Goal: Task Accomplishment & Management: Use online tool/utility

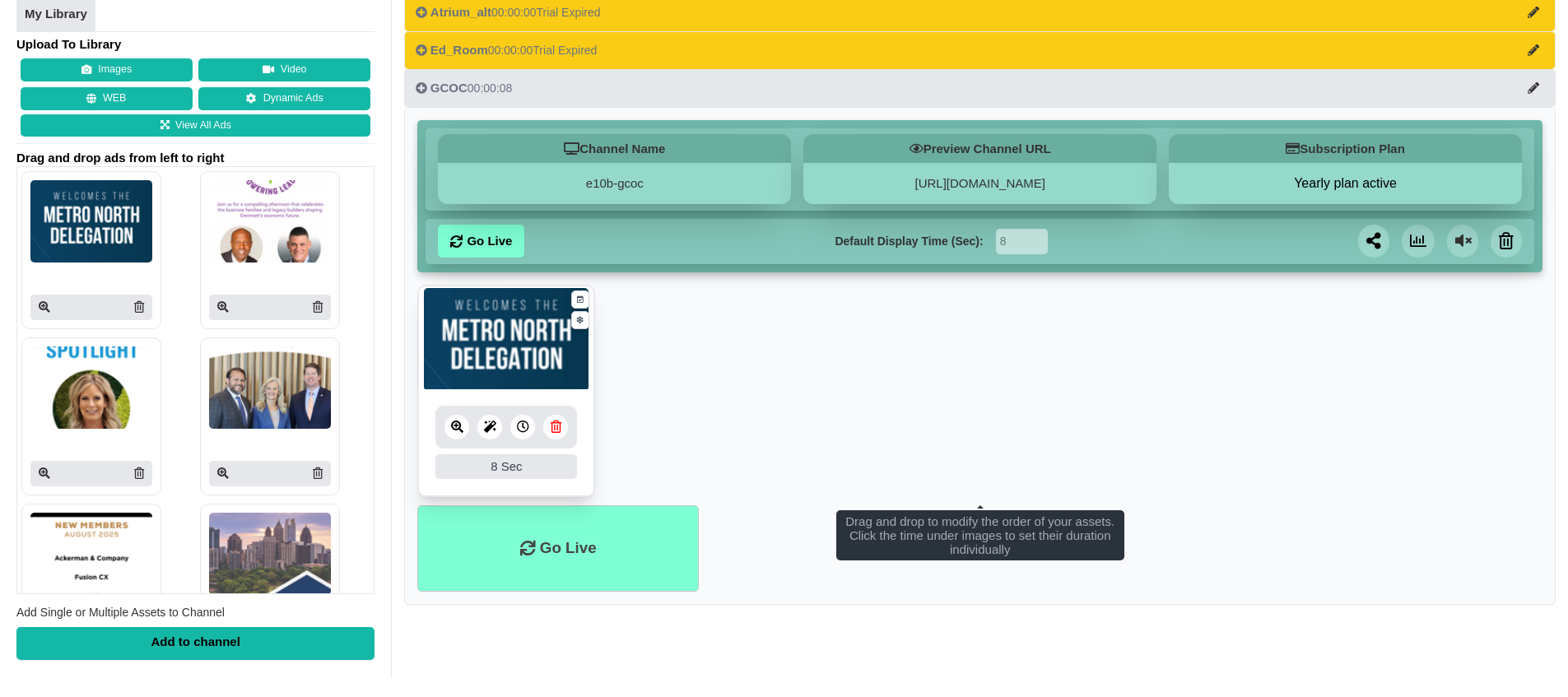
scroll to position [121, 0]
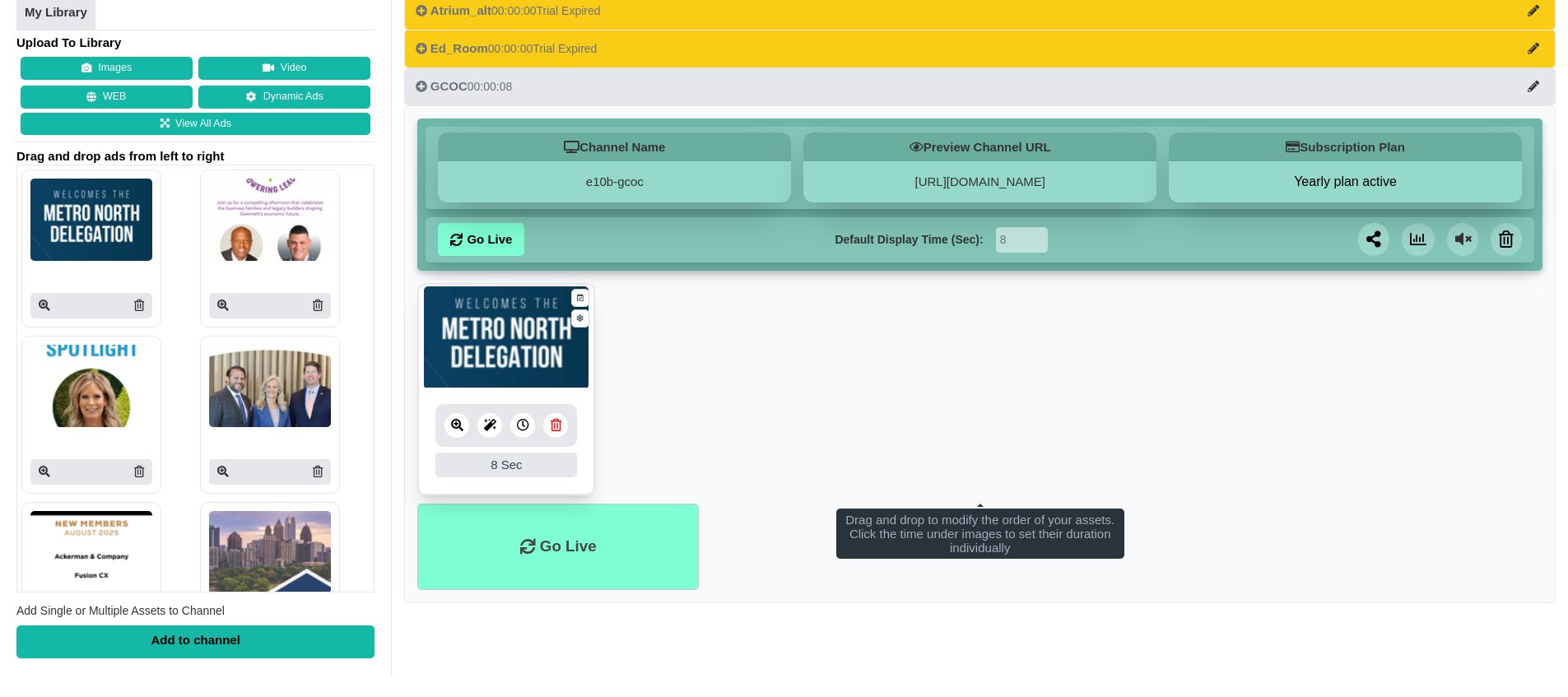
click at [558, 430] on icon at bounding box center [556, 424] width 11 height 13
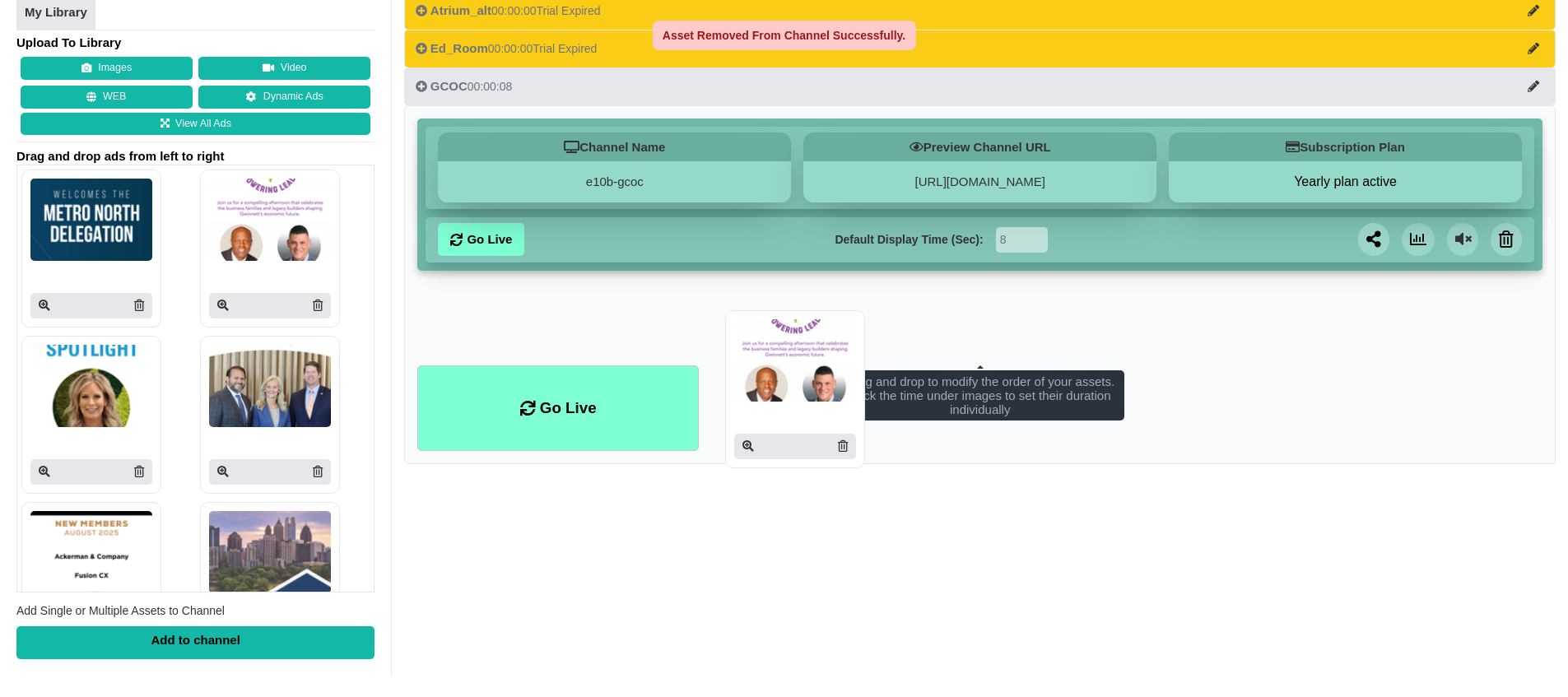
drag, startPoint x: 252, startPoint y: 219, endPoint x: 878, endPoint y: 368, distance: 643.5
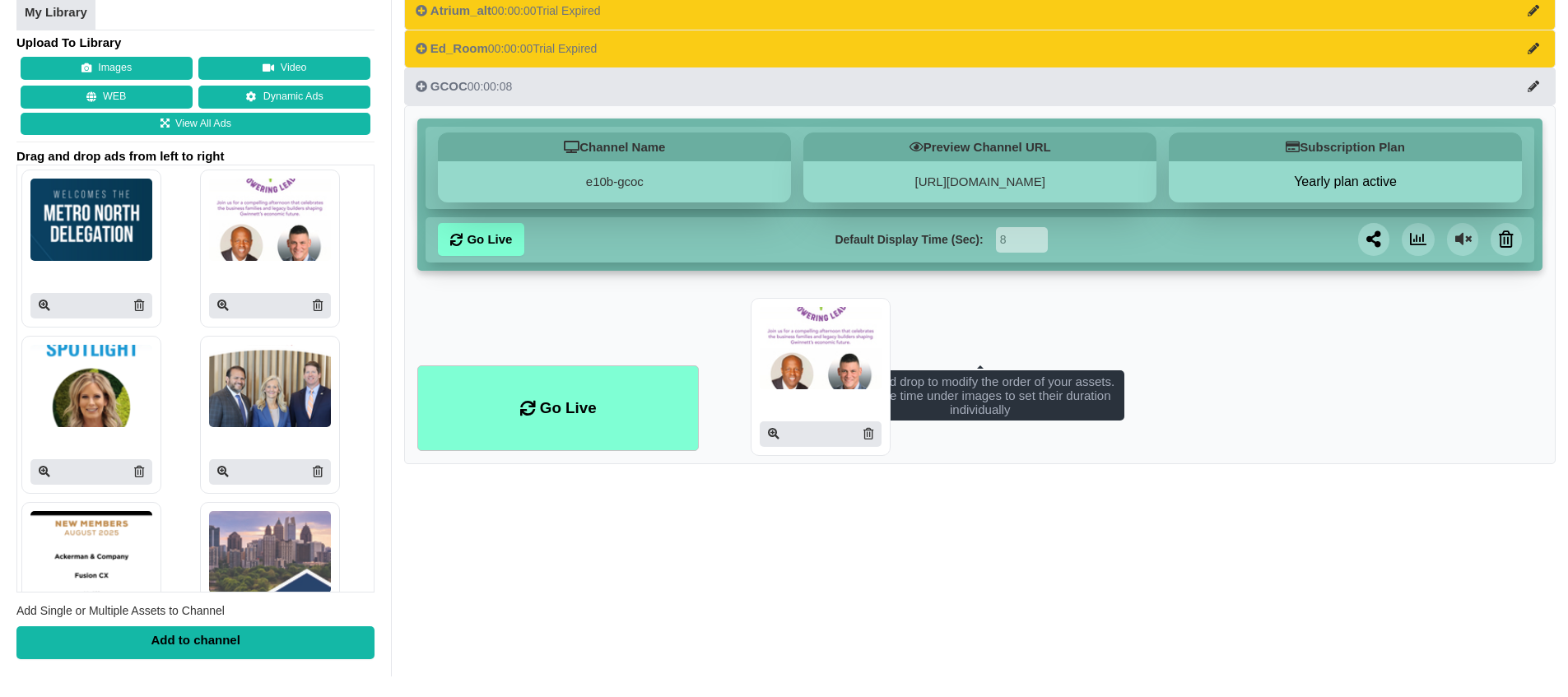
drag, startPoint x: 251, startPoint y: 233, endPoint x: 843, endPoint y: 366, distance: 606.8
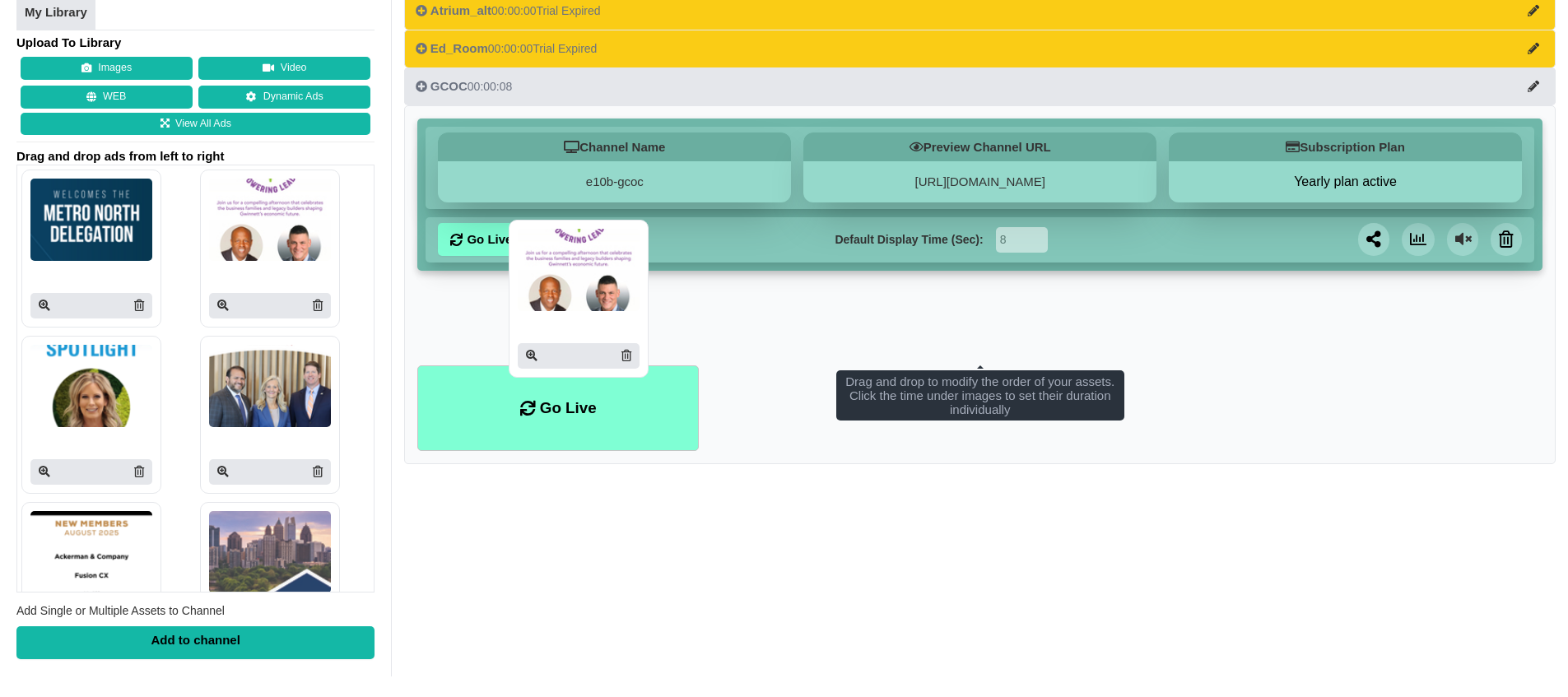
drag, startPoint x: 269, startPoint y: 240, endPoint x: 696, endPoint y: 298, distance: 430.9
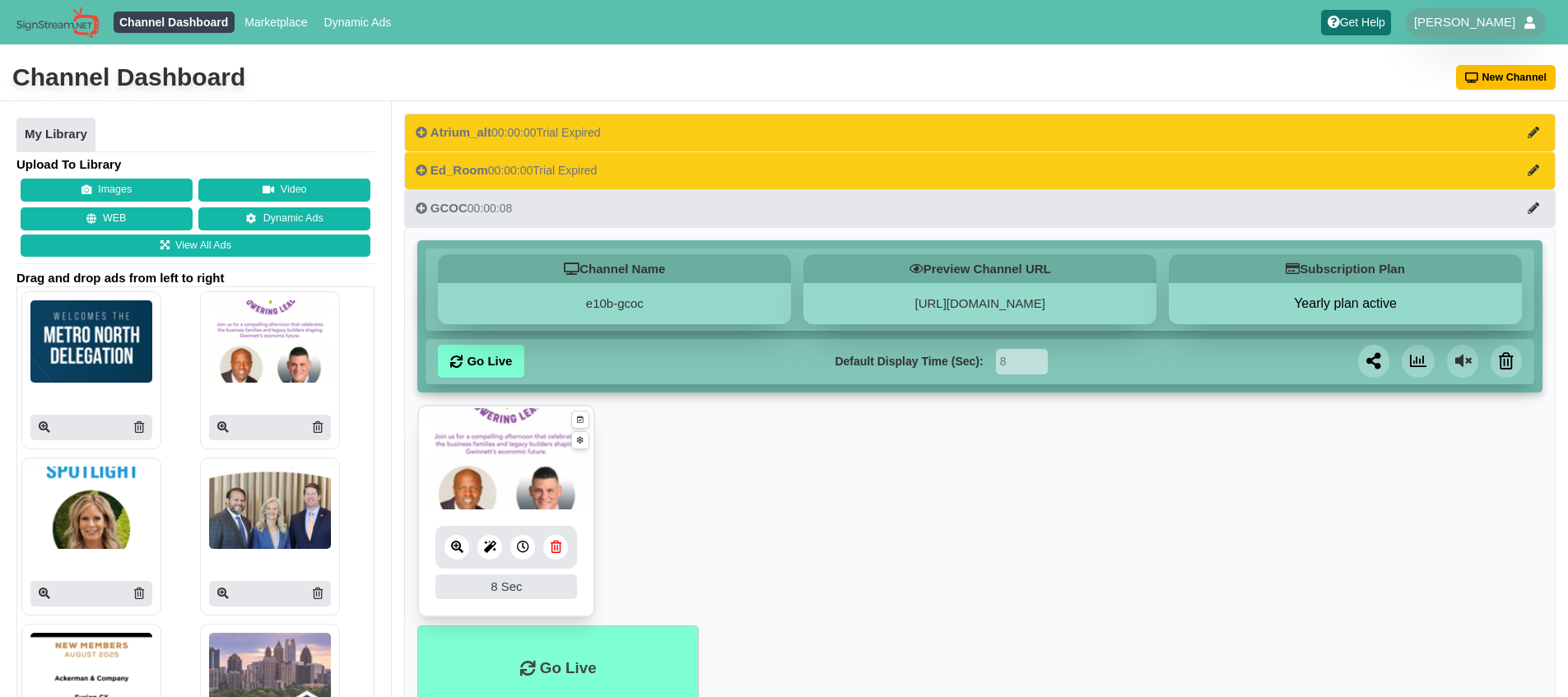
scroll to position [20, 0]
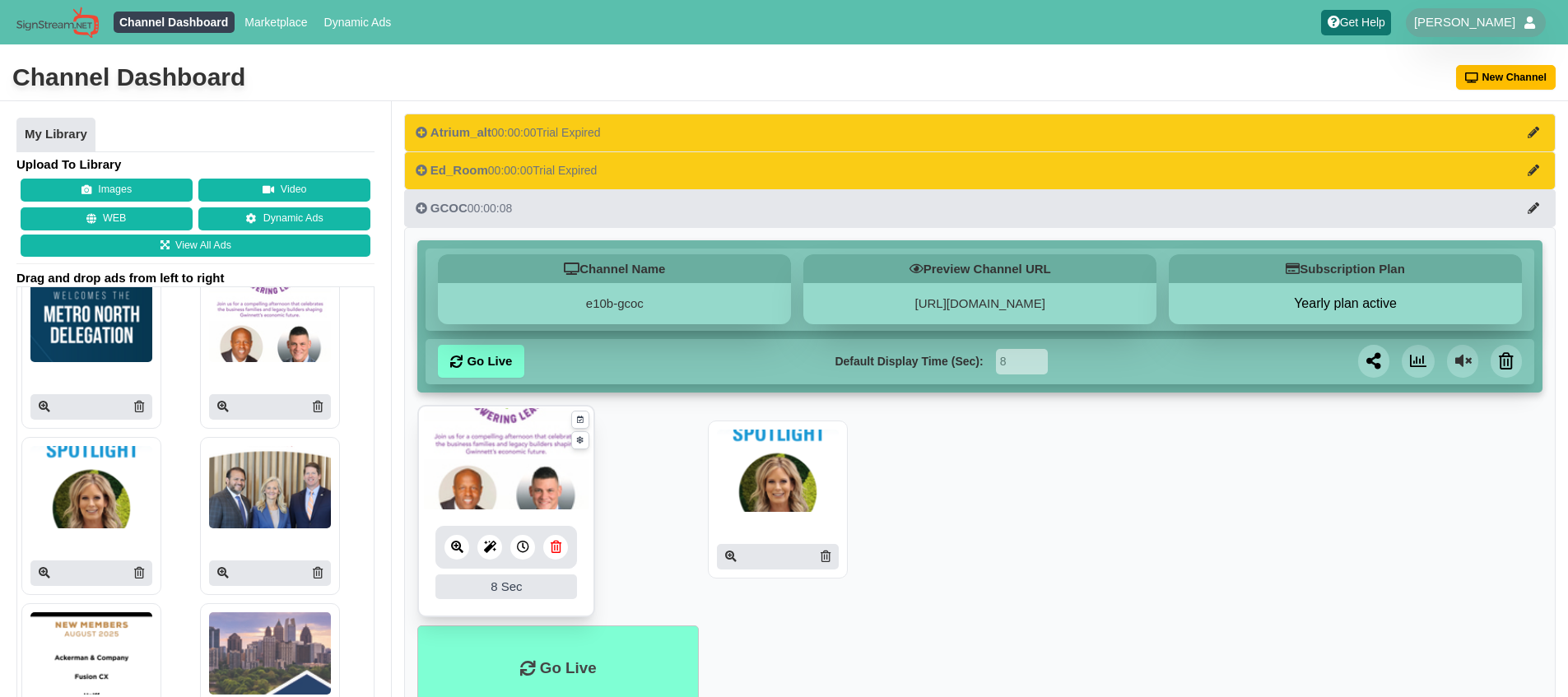
drag, startPoint x: 90, startPoint y: 486, endPoint x: 776, endPoint y: 469, distance: 686.2
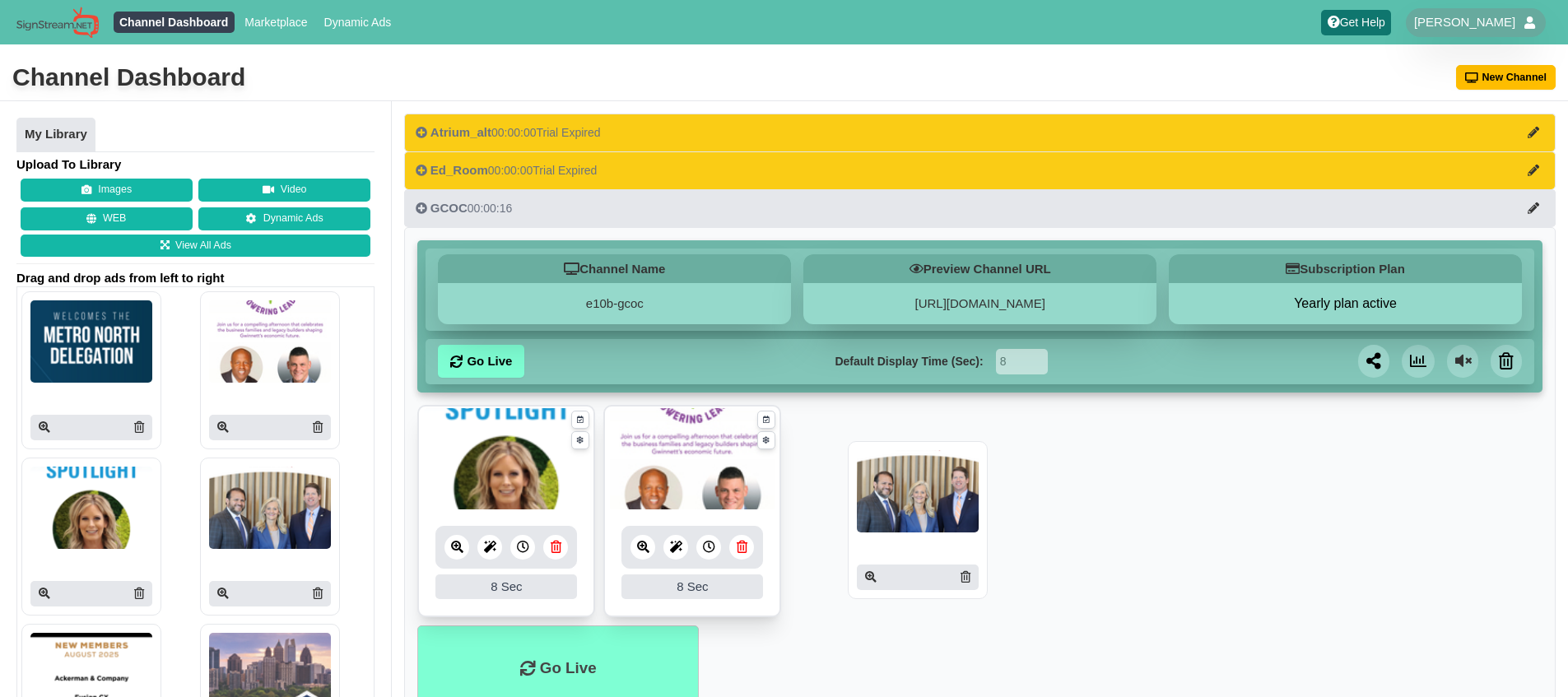
drag, startPoint x: 265, startPoint y: 497, endPoint x: 980, endPoint y: 475, distance: 715.3
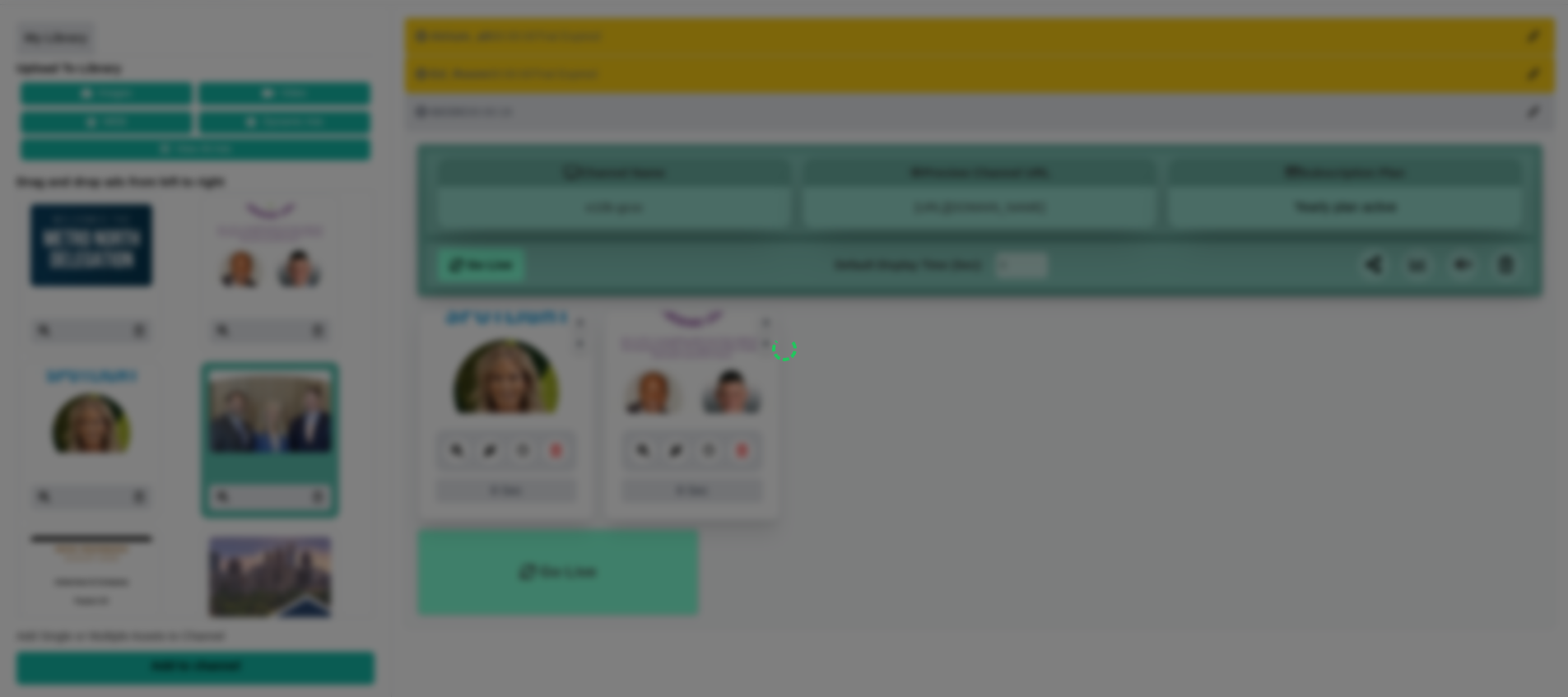
scroll to position [121, 0]
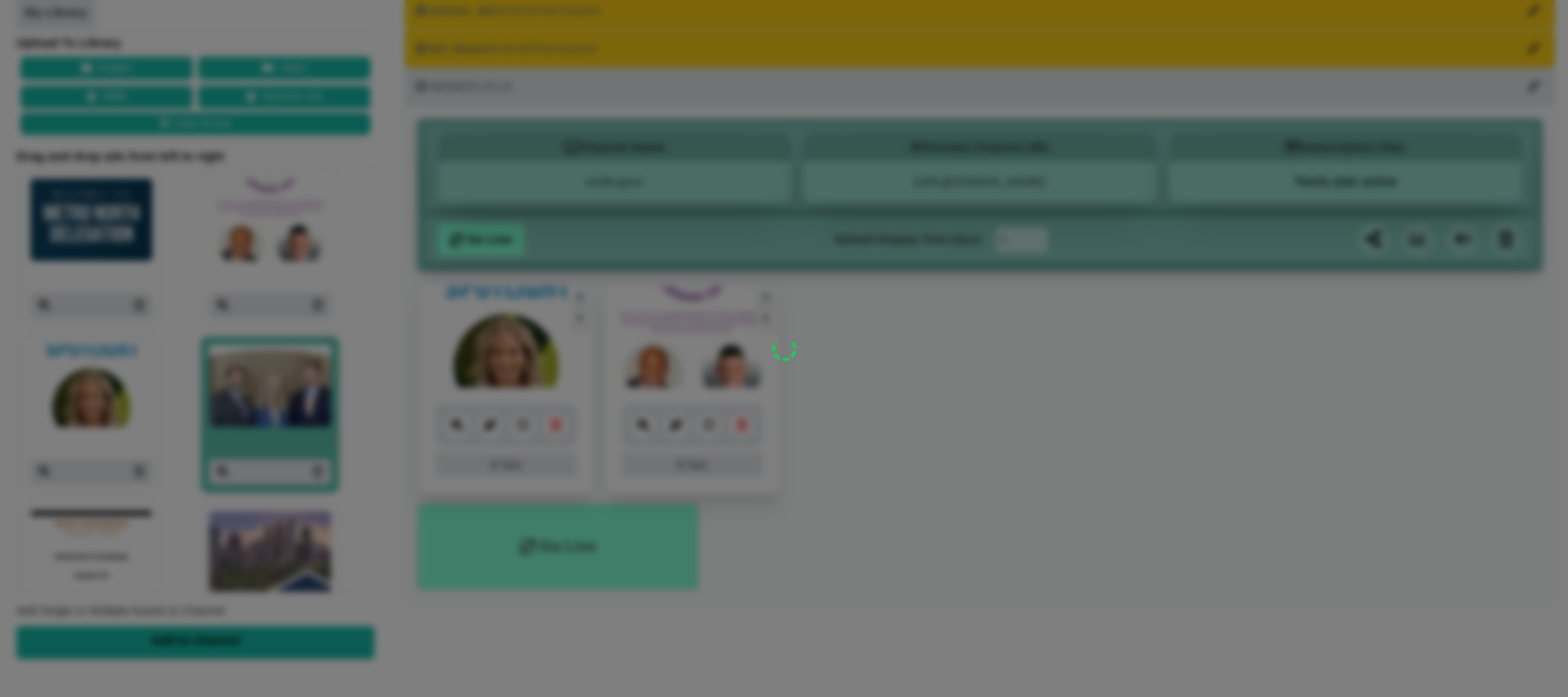
click at [576, 551] on div at bounding box center [784, 348] width 1568 height 697
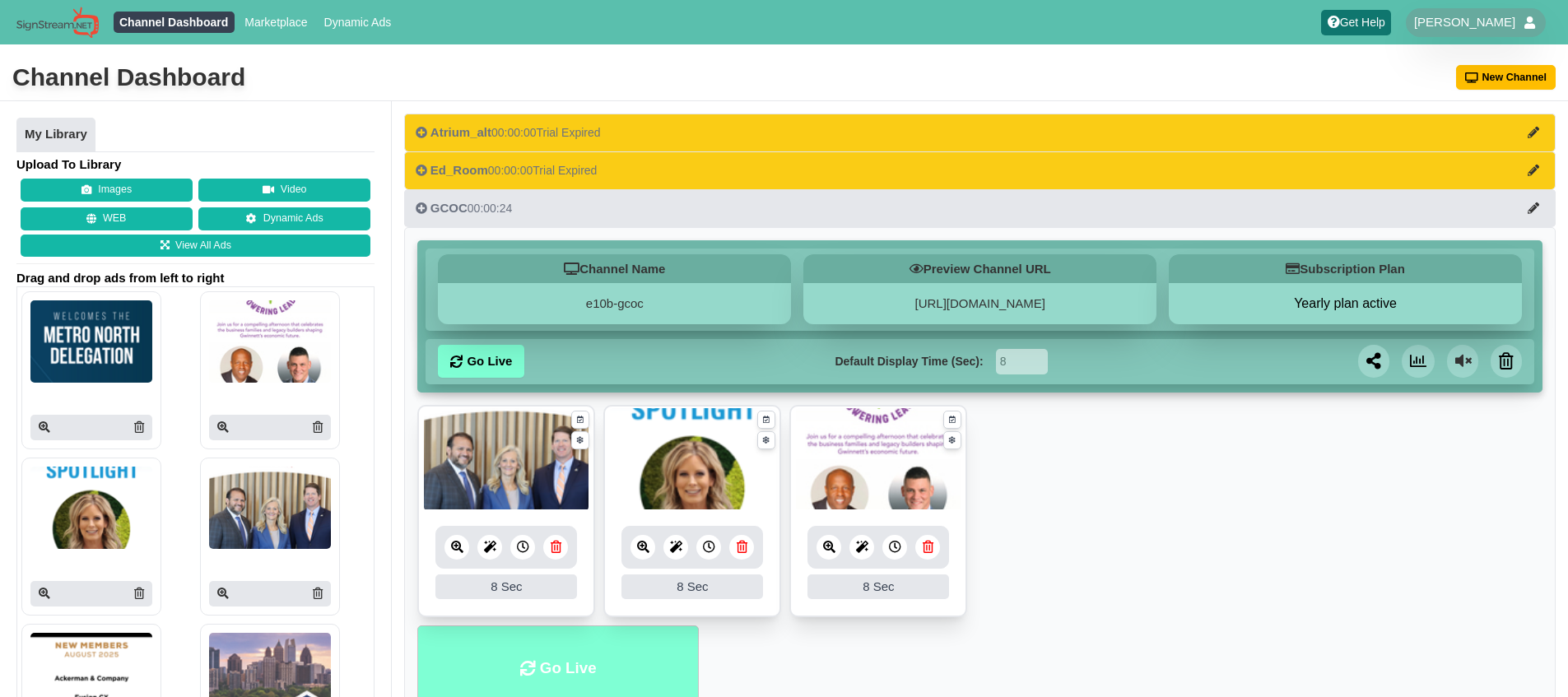
scroll to position [121, 0]
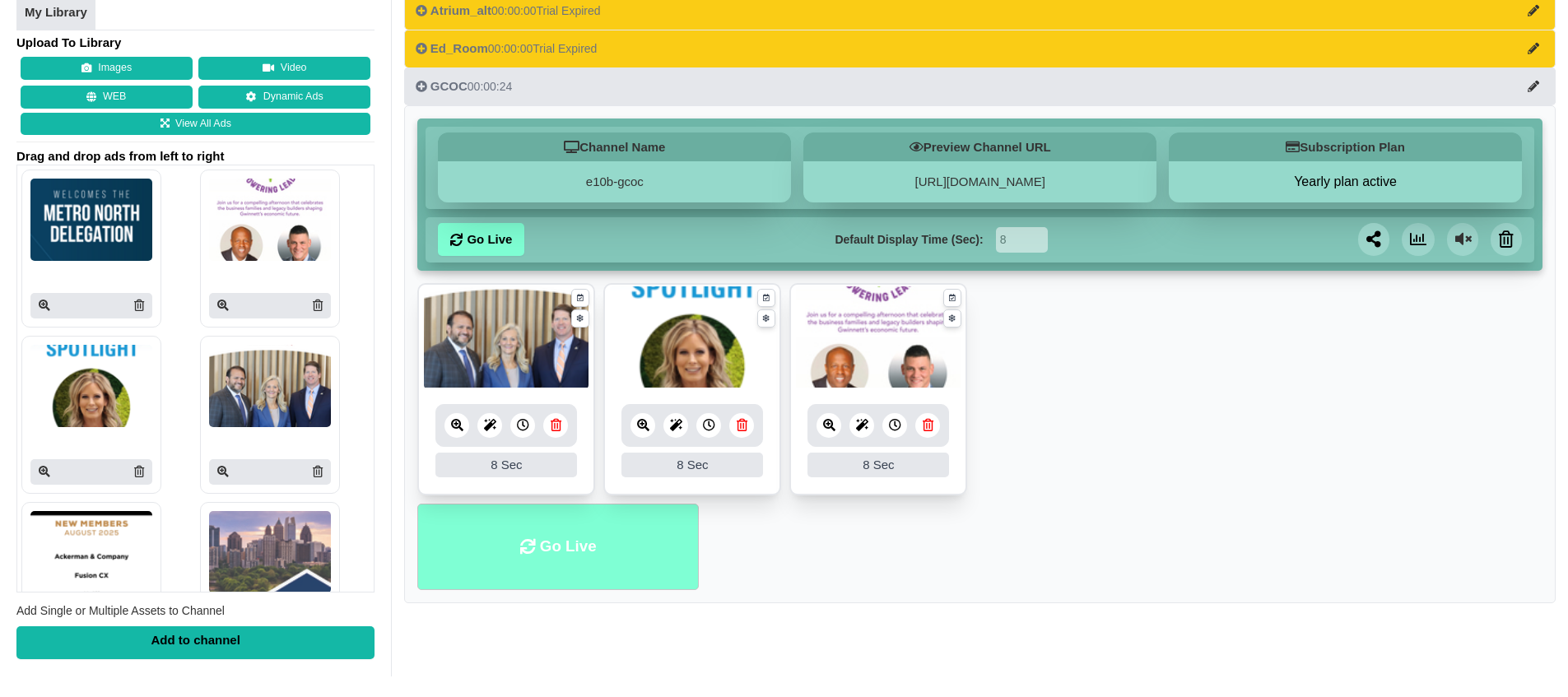
drag, startPoint x: 556, startPoint y: 541, endPoint x: 567, endPoint y: 542, distance: 11.0
click at [556, 541] on li "Go Live" at bounding box center [557, 547] width 281 height 87
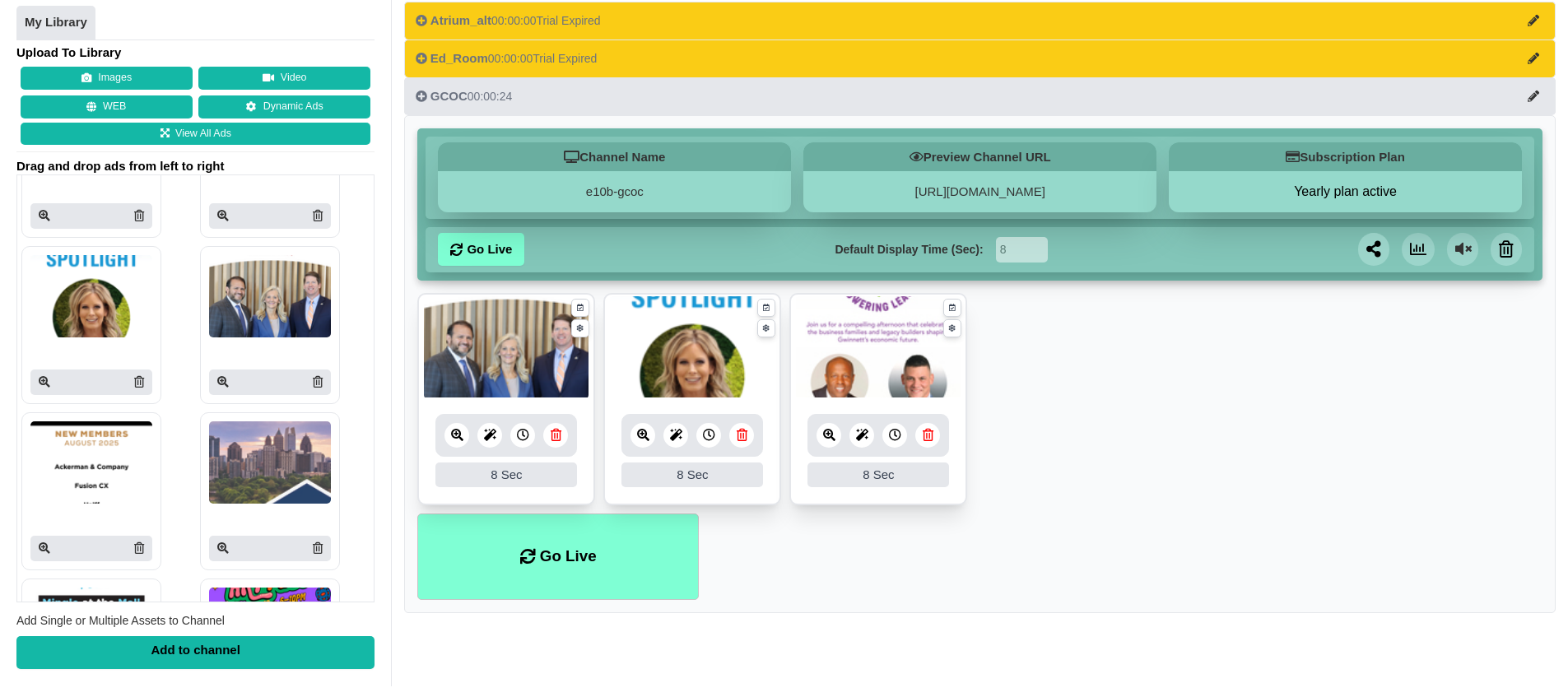
scroll to position [113, 0]
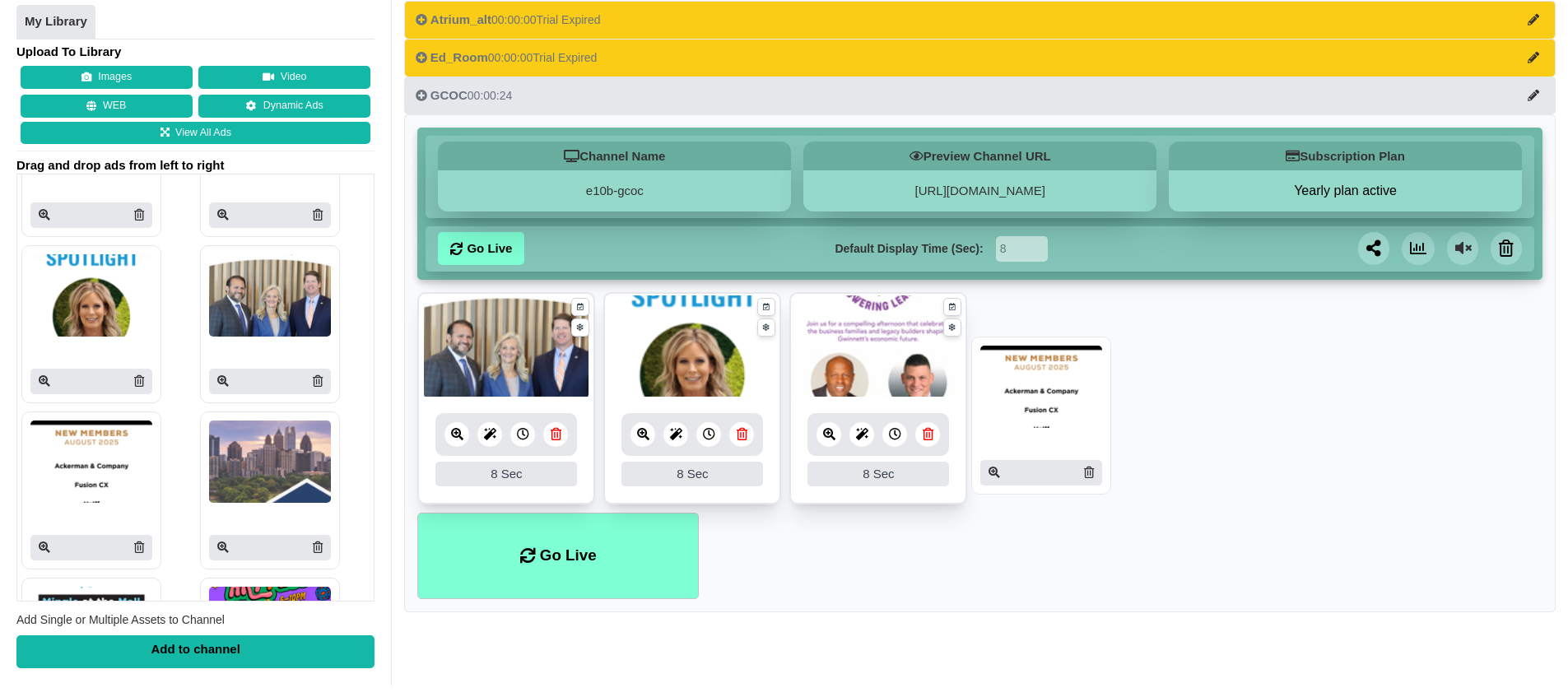
drag, startPoint x: 924, startPoint y: 419, endPoint x: 1054, endPoint y: 390, distance: 133.2
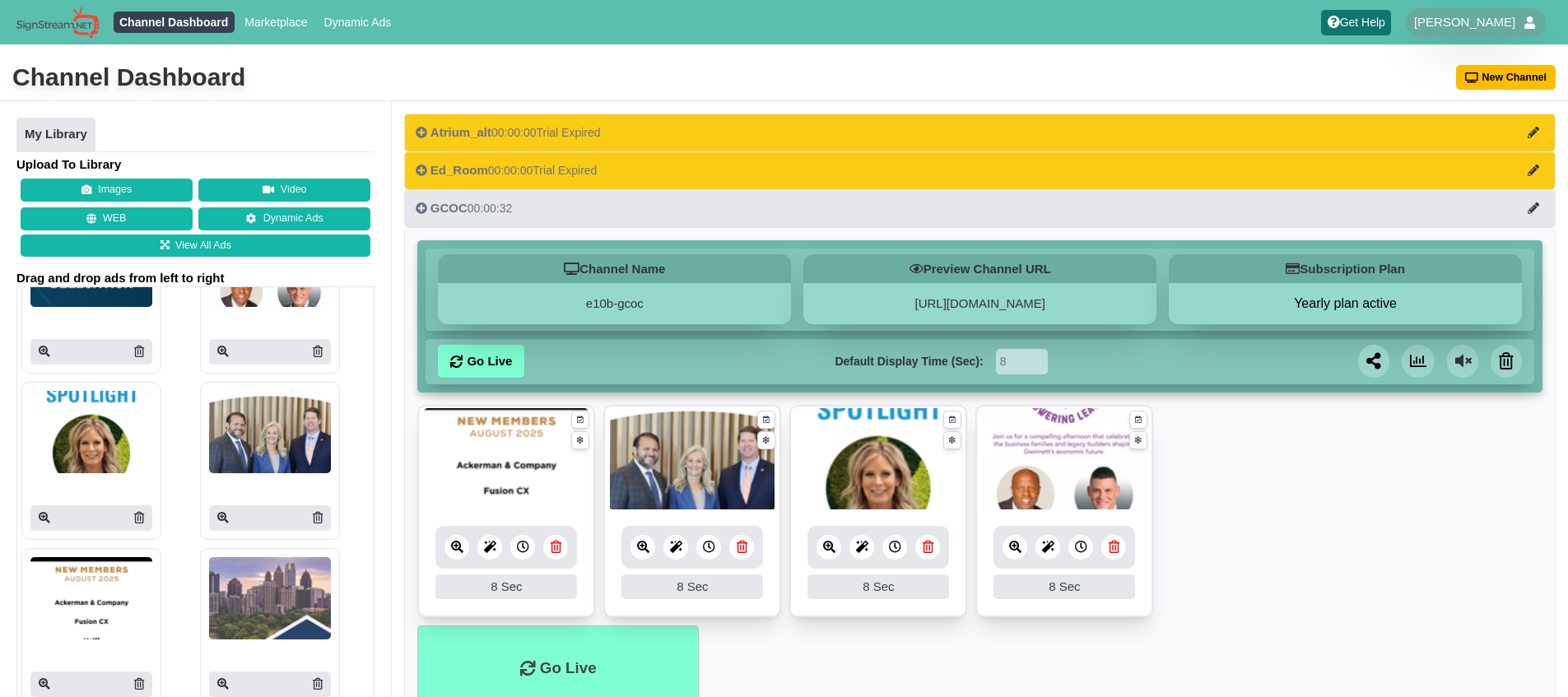
scroll to position [290, 0]
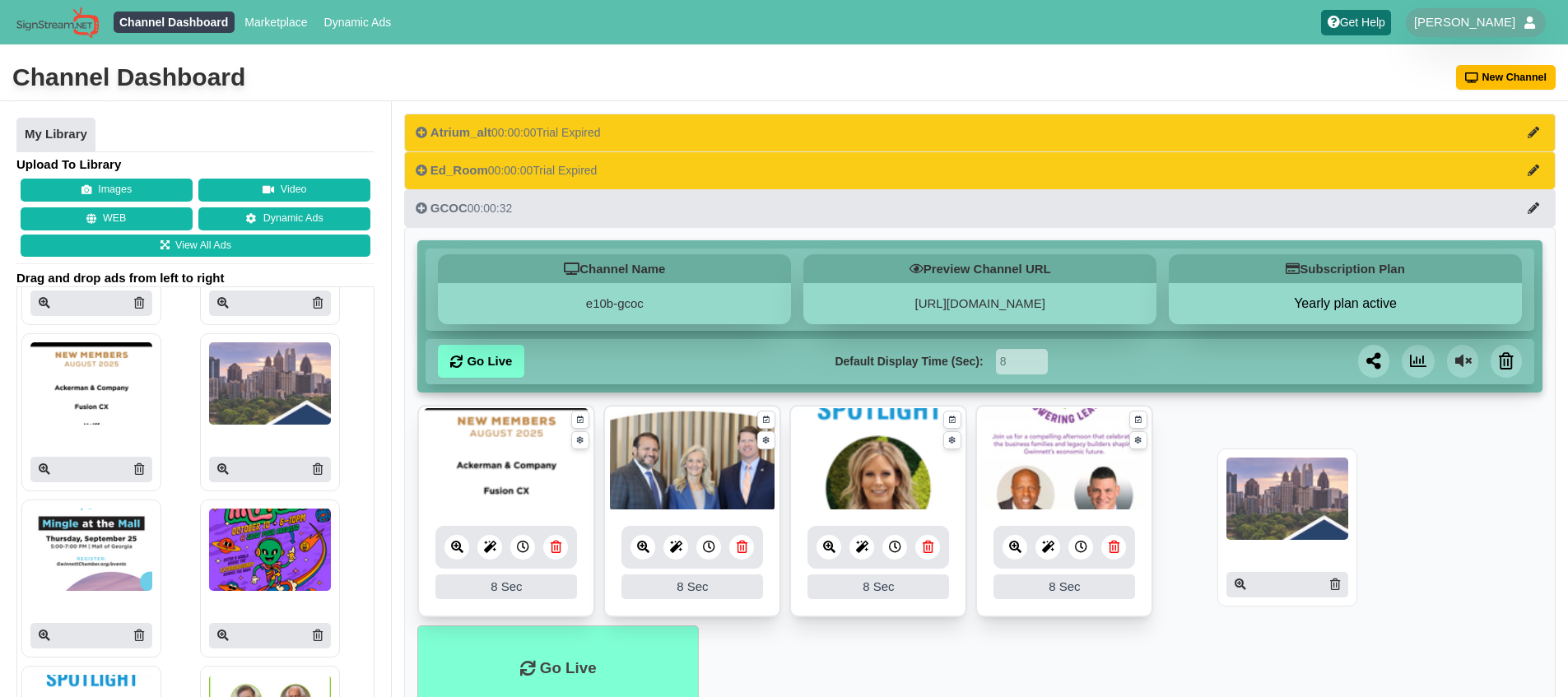
drag, startPoint x: 260, startPoint y: 379, endPoint x: 1282, endPoint y: 492, distance: 1028.2
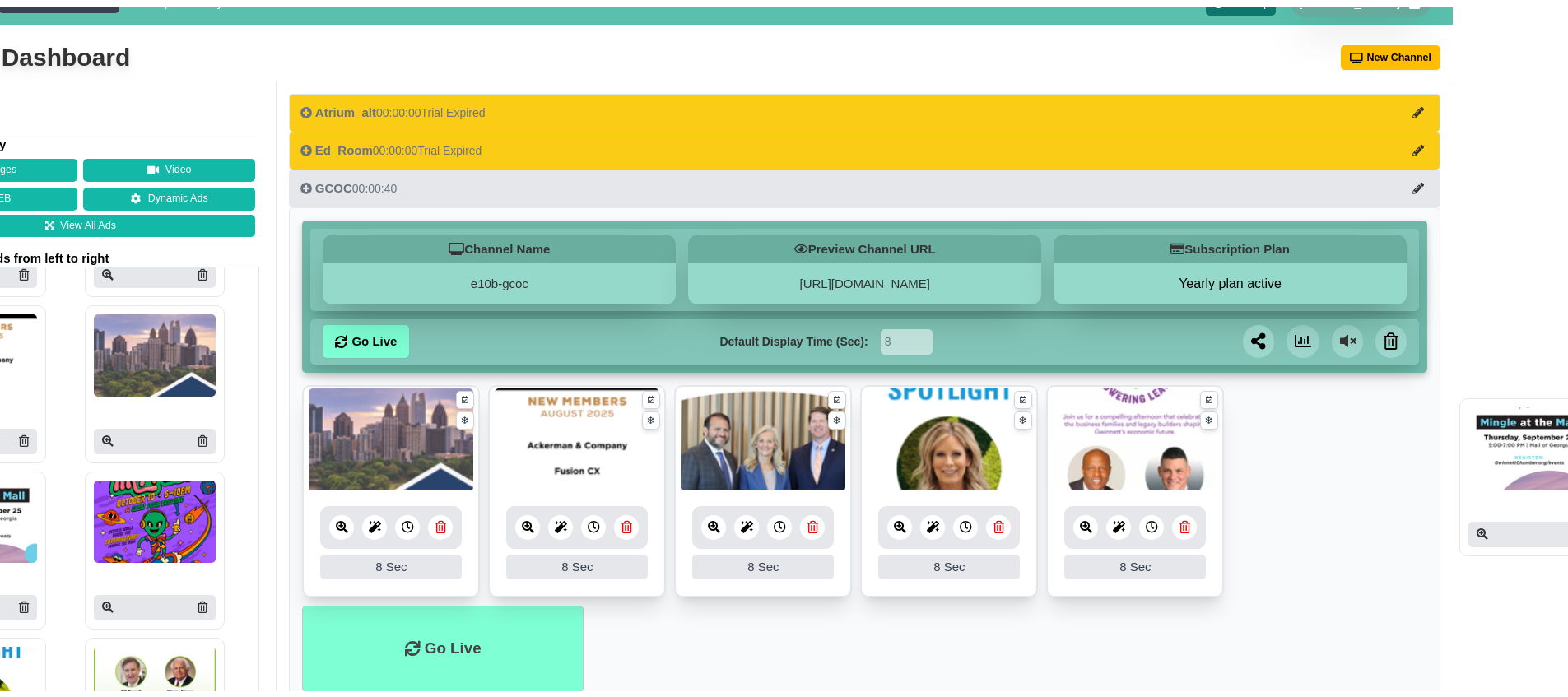
scroll to position [26, 0]
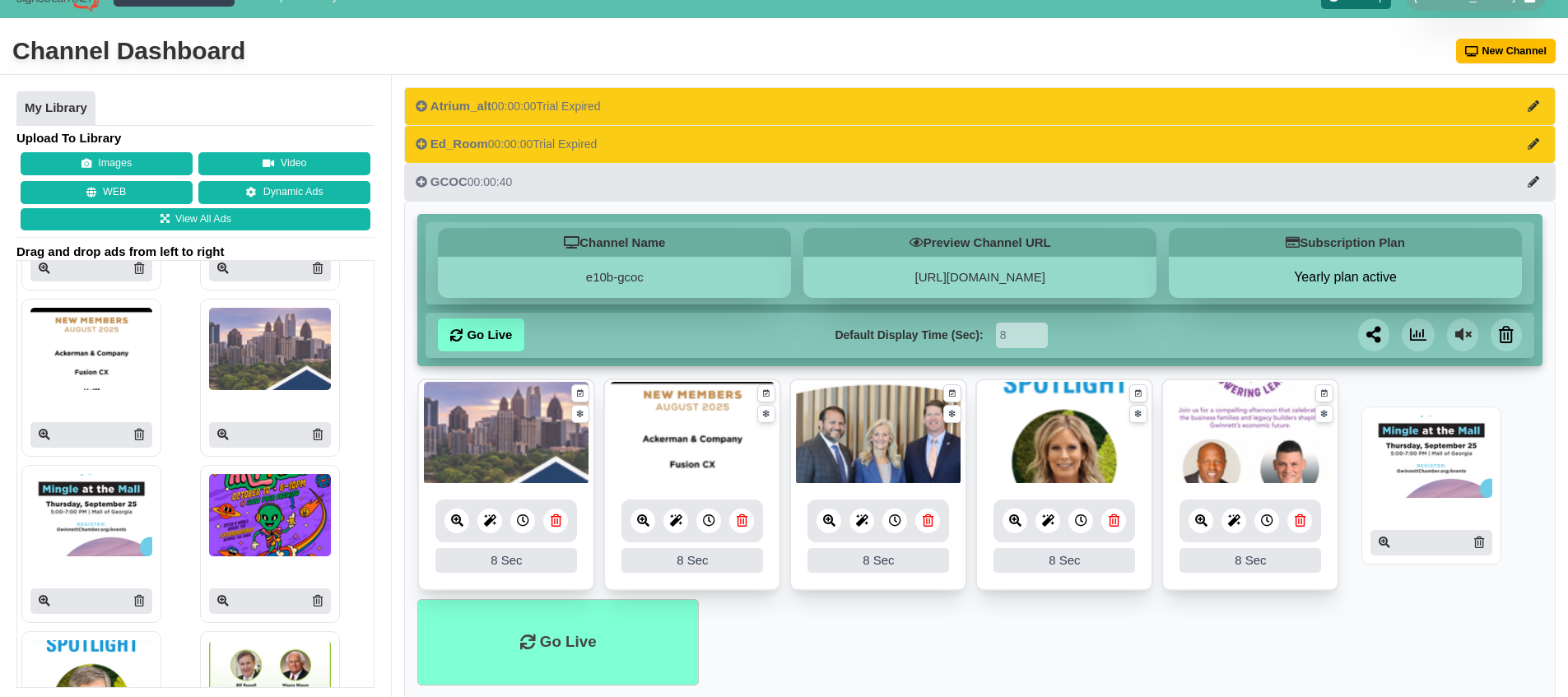
drag, startPoint x: 108, startPoint y: 492, endPoint x: 1447, endPoint y: 435, distance: 1340.2
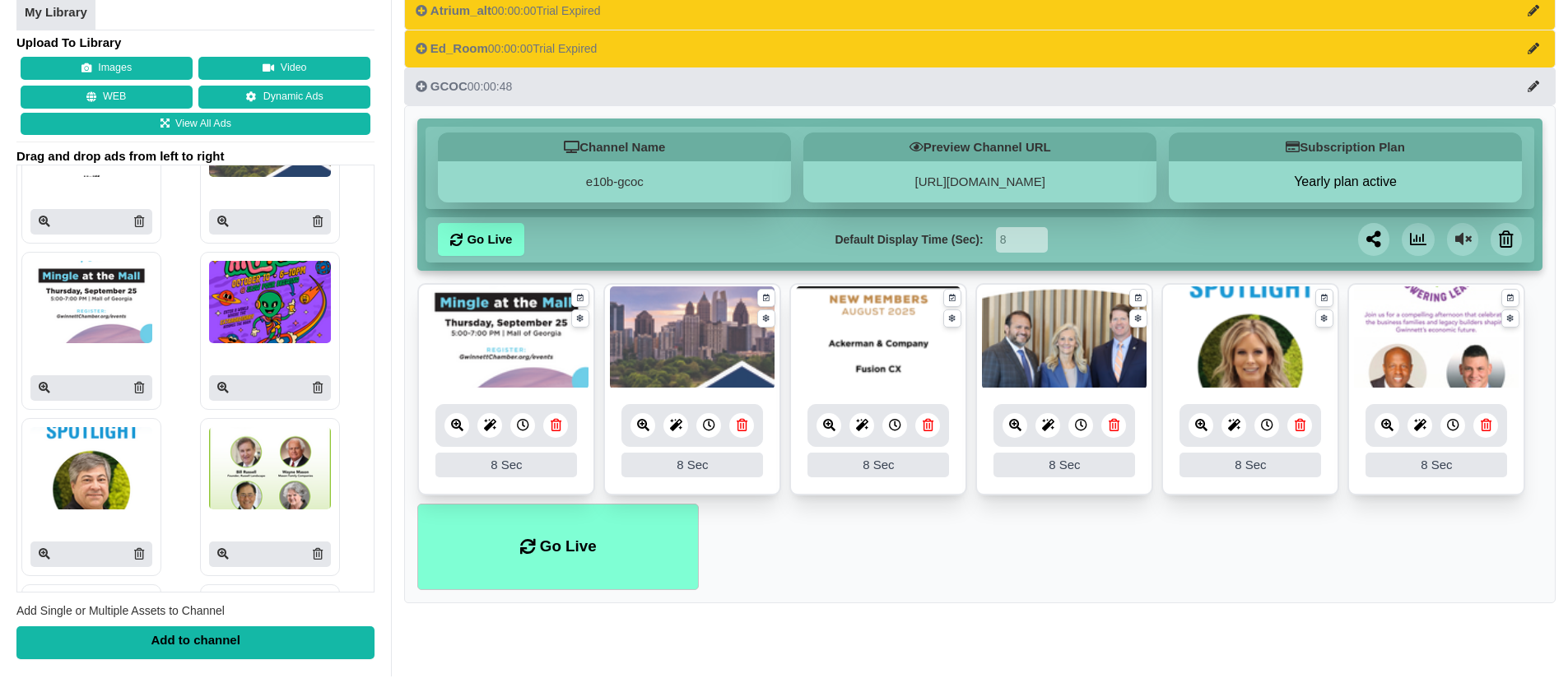
scroll to position [431, 0]
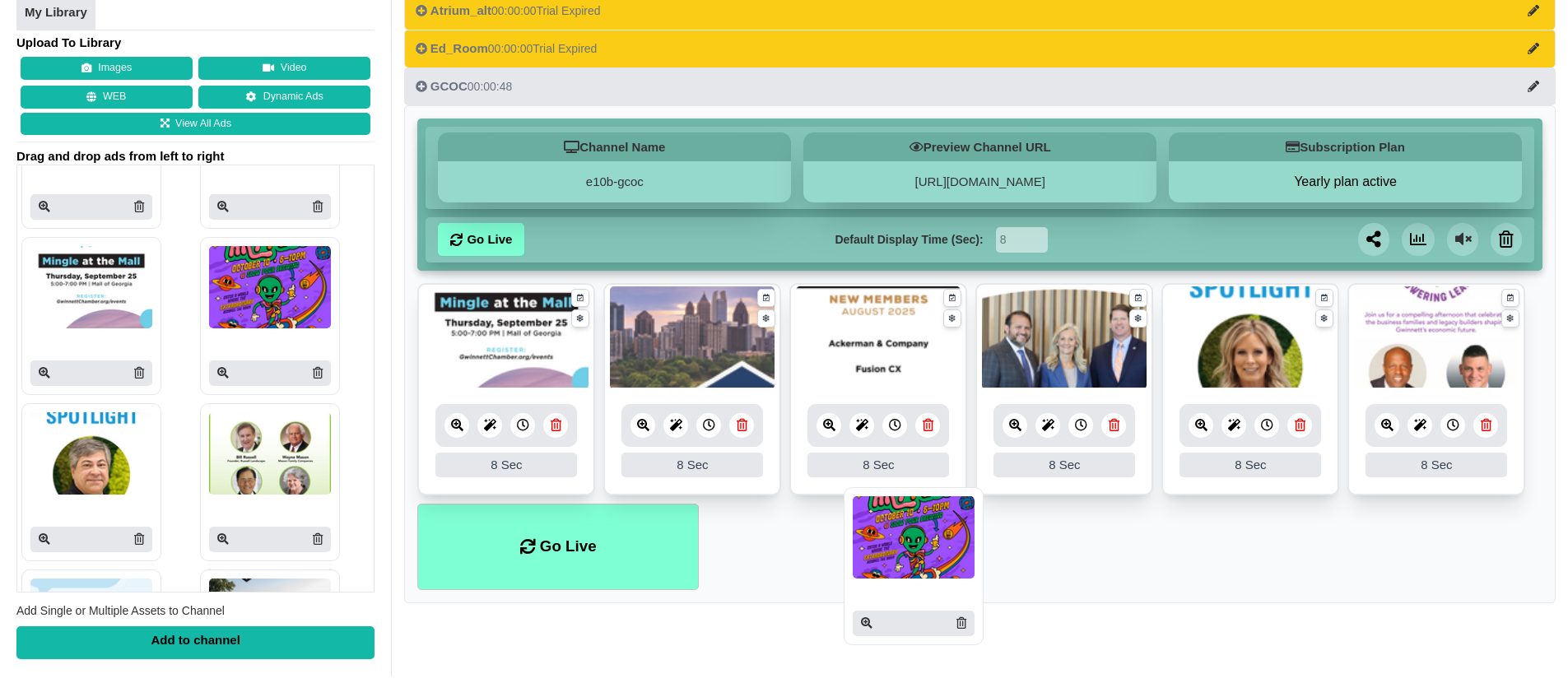
drag, startPoint x: 260, startPoint y: 282, endPoint x: 906, endPoint y: 537, distance: 694.5
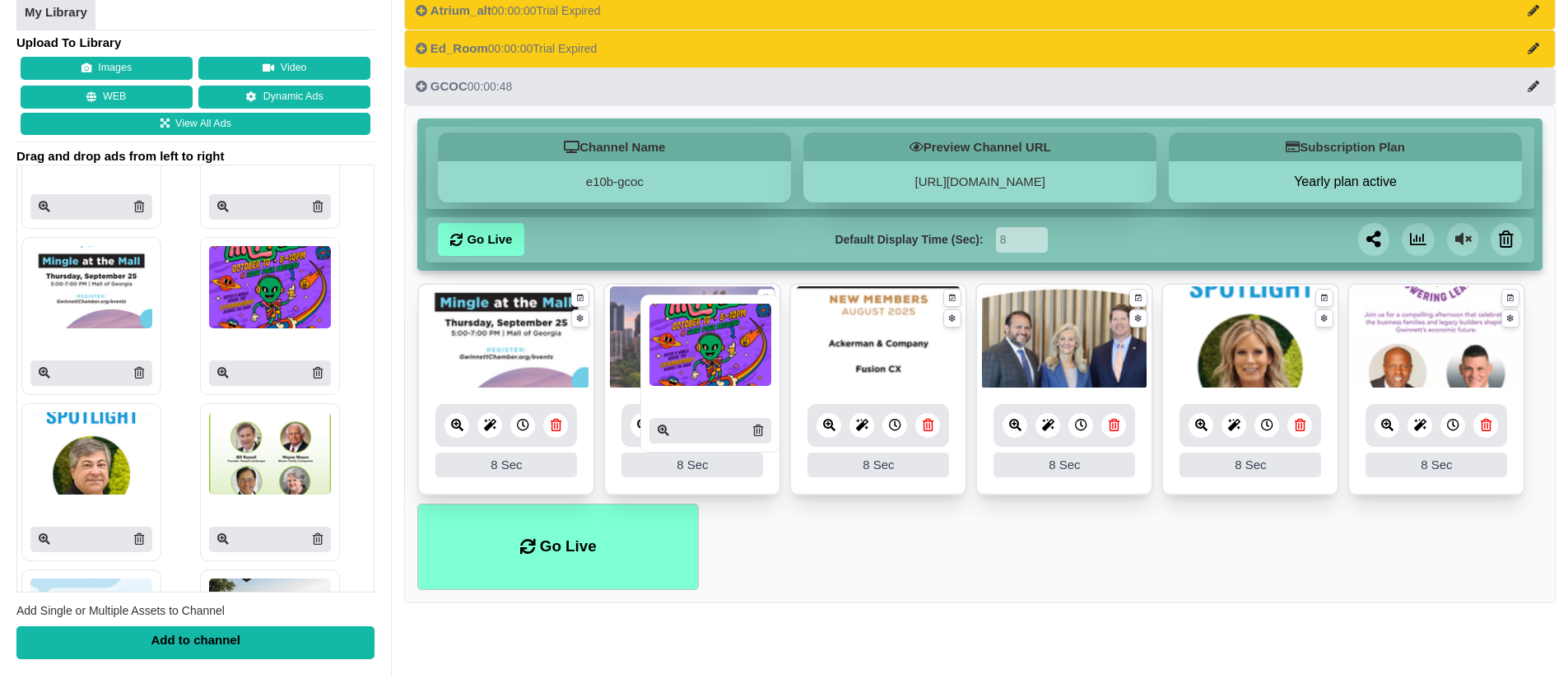
drag, startPoint x: 253, startPoint y: 280, endPoint x: 699, endPoint y: 337, distance: 449.6
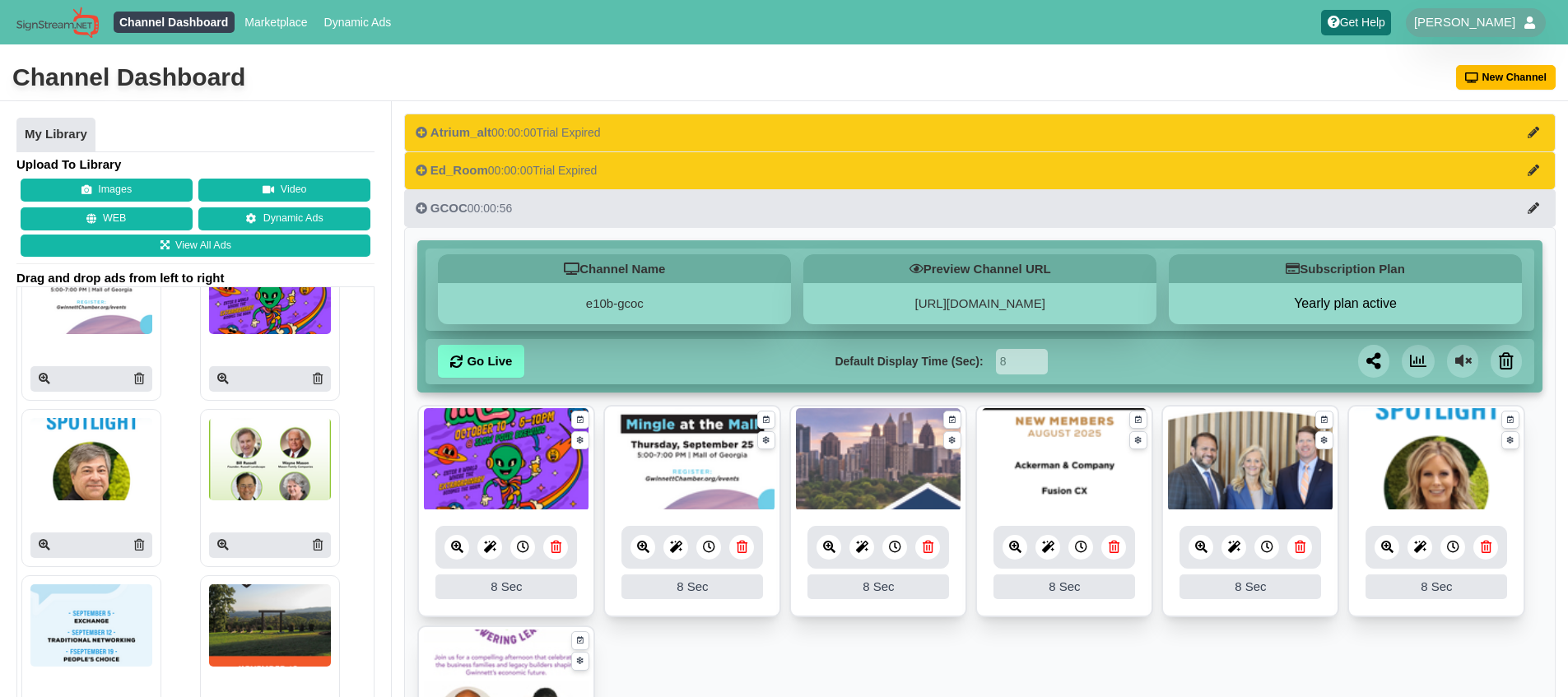
scroll to position [559, 0]
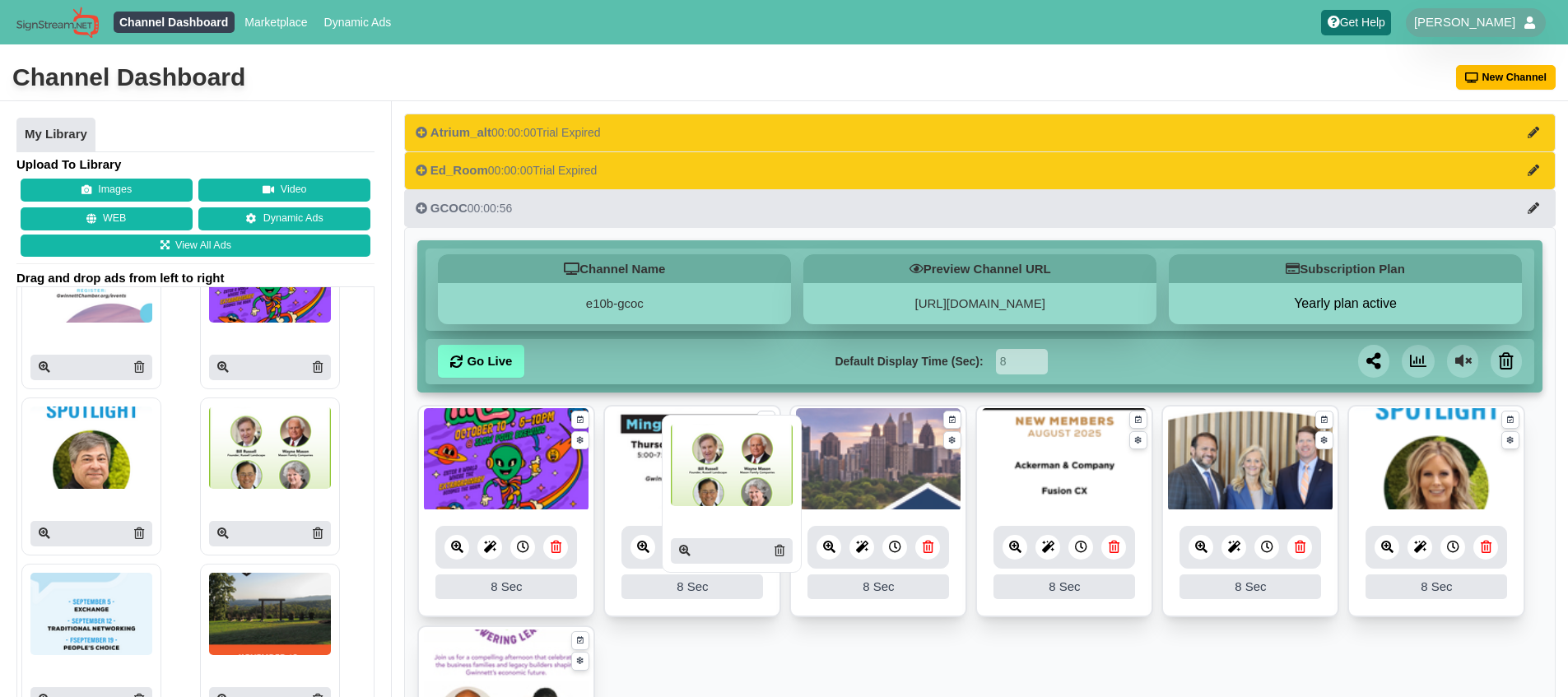
drag, startPoint x: 651, startPoint y: 495, endPoint x: 717, endPoint y: 454, distance: 77.7
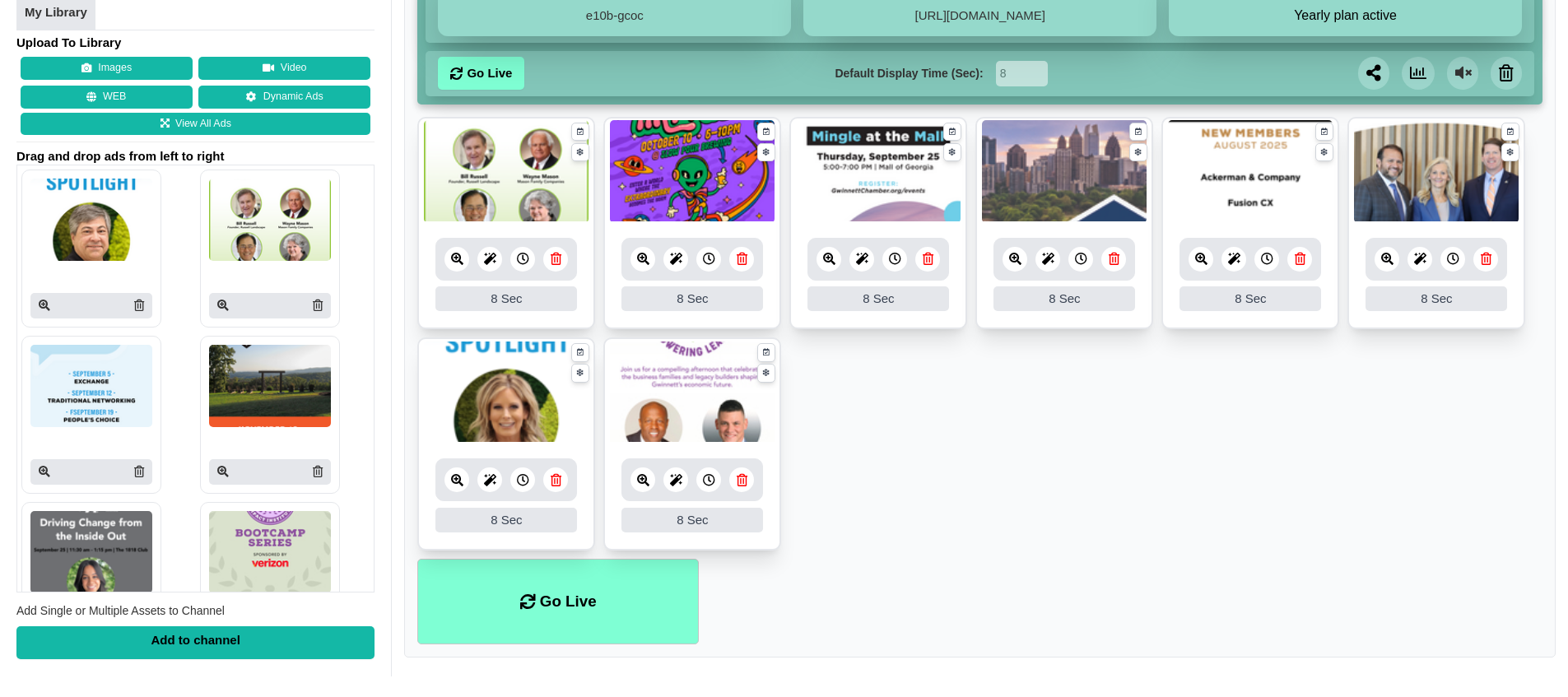
scroll to position [670, 0]
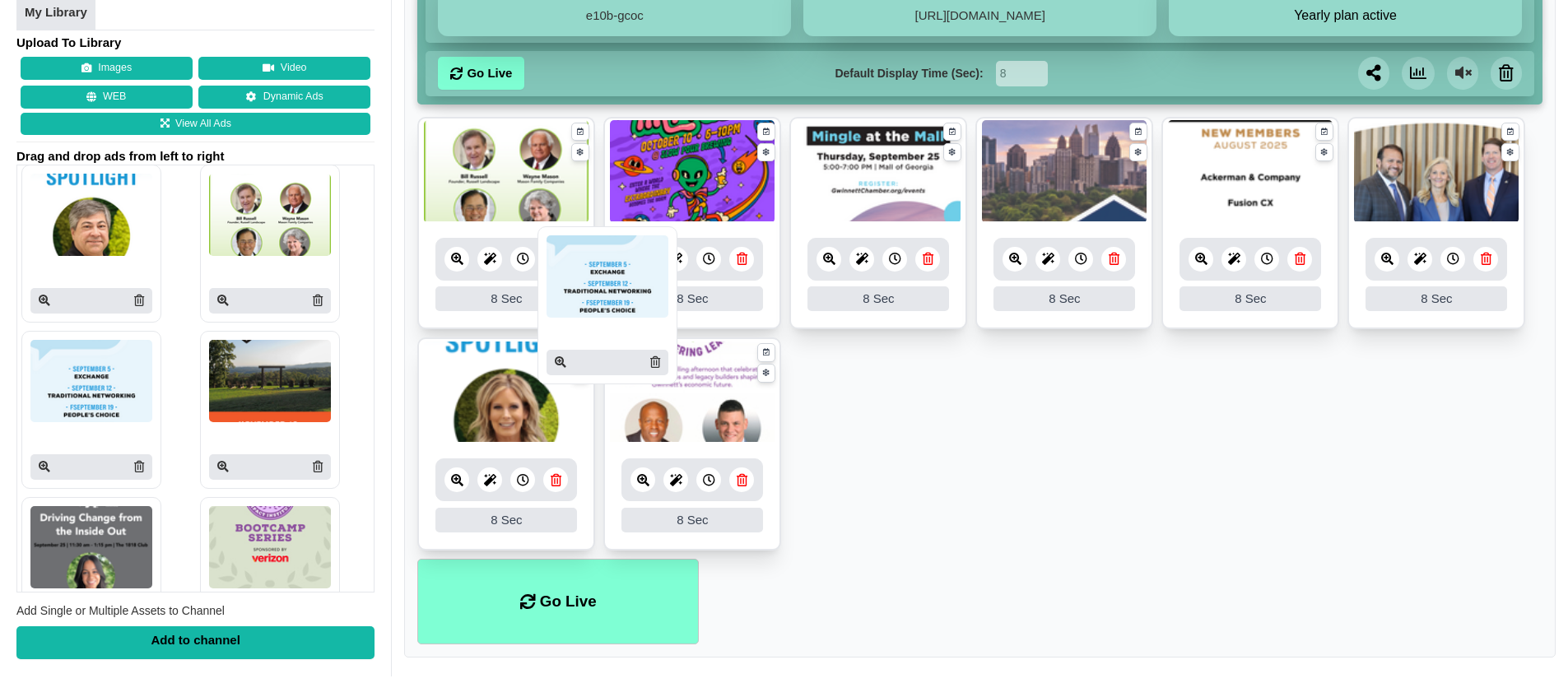
drag, startPoint x: 70, startPoint y: 380, endPoint x: 585, endPoint y: 276, distance: 525.4
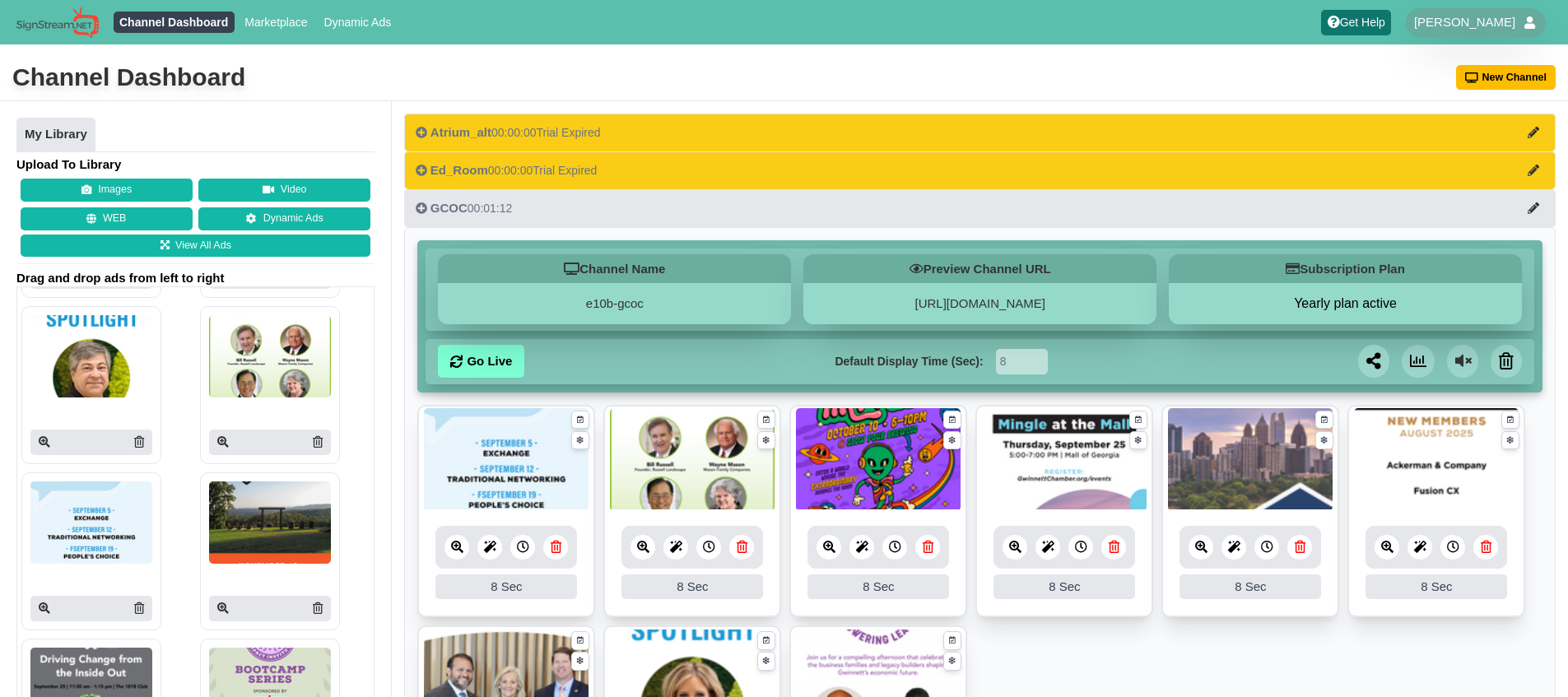
scroll to position [730, 0]
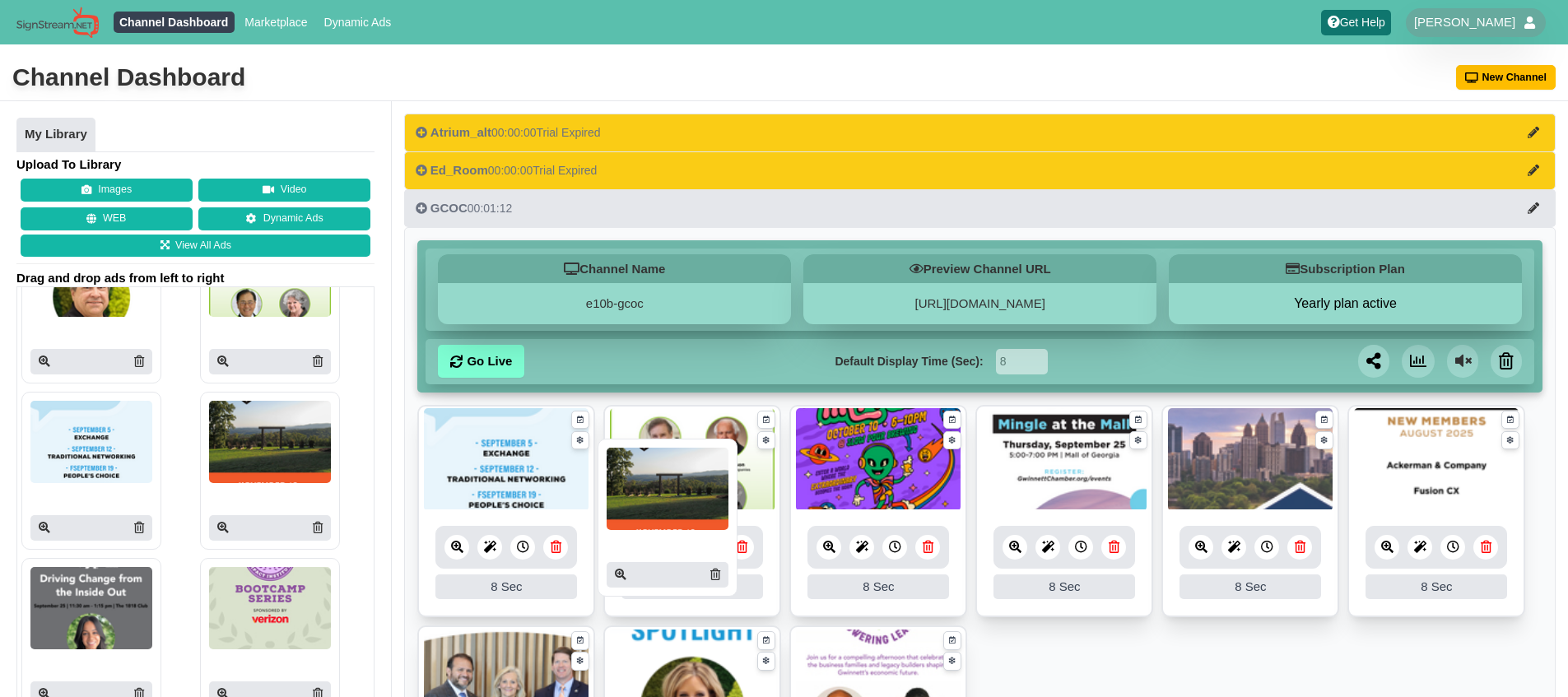
drag, startPoint x: 248, startPoint y: 433, endPoint x: 651, endPoint y: 480, distance: 405.7
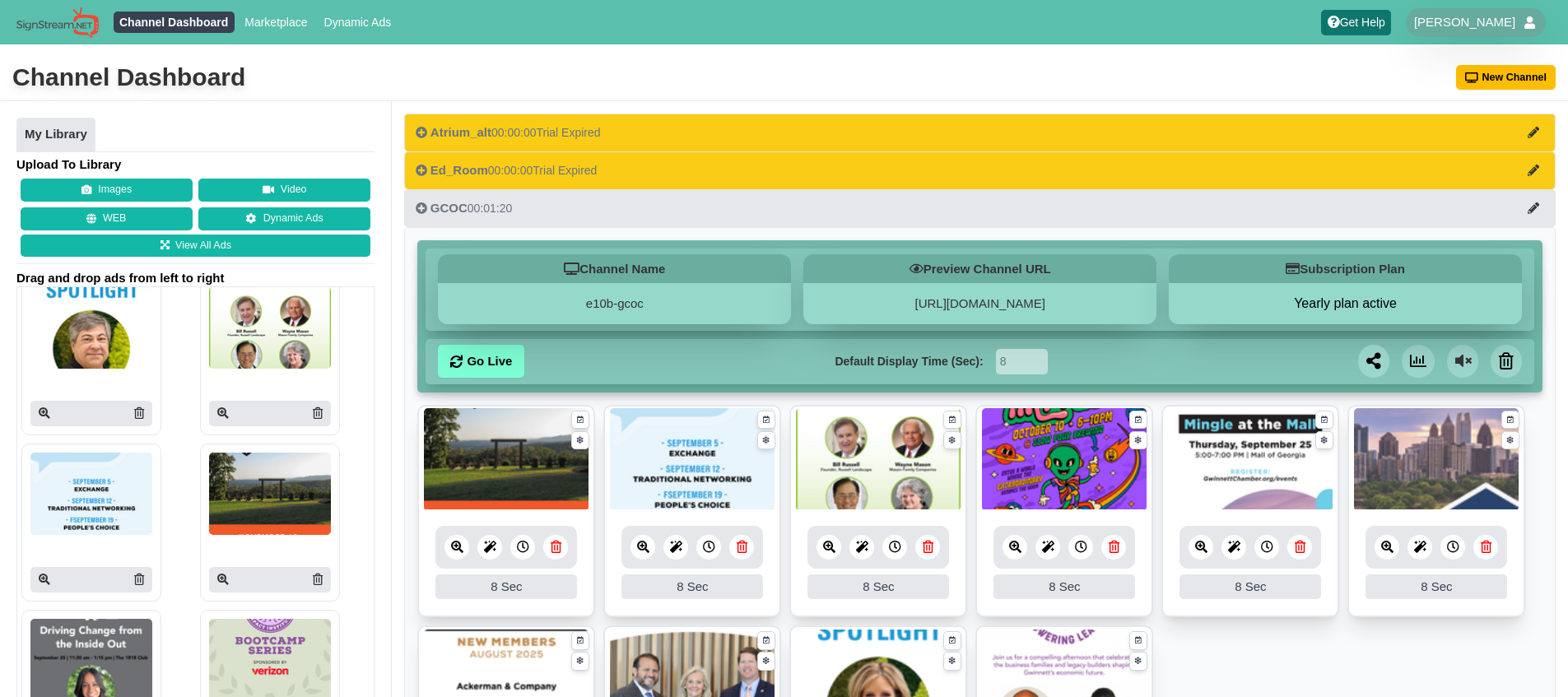
scroll to position [810, 0]
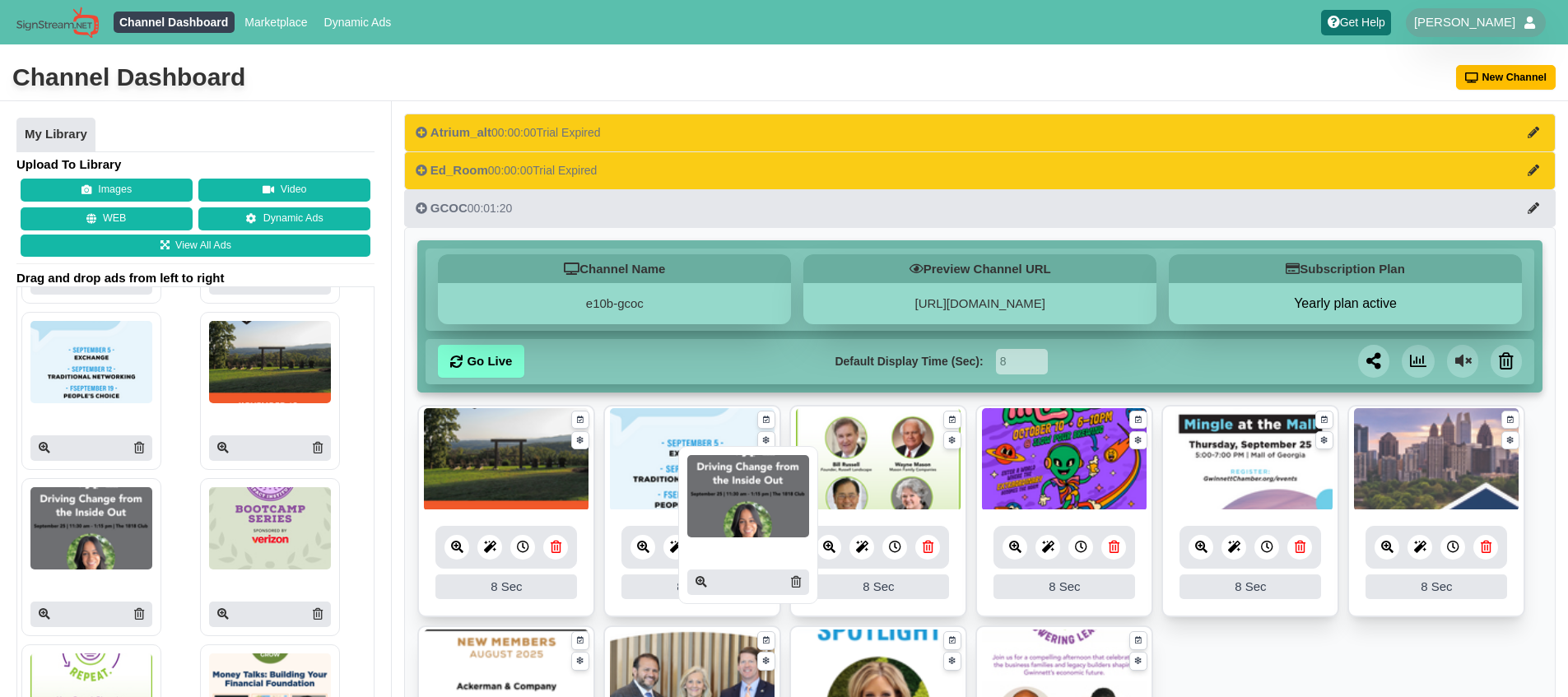
drag, startPoint x: 105, startPoint y: 514, endPoint x: 760, endPoint y: 481, distance: 655.8
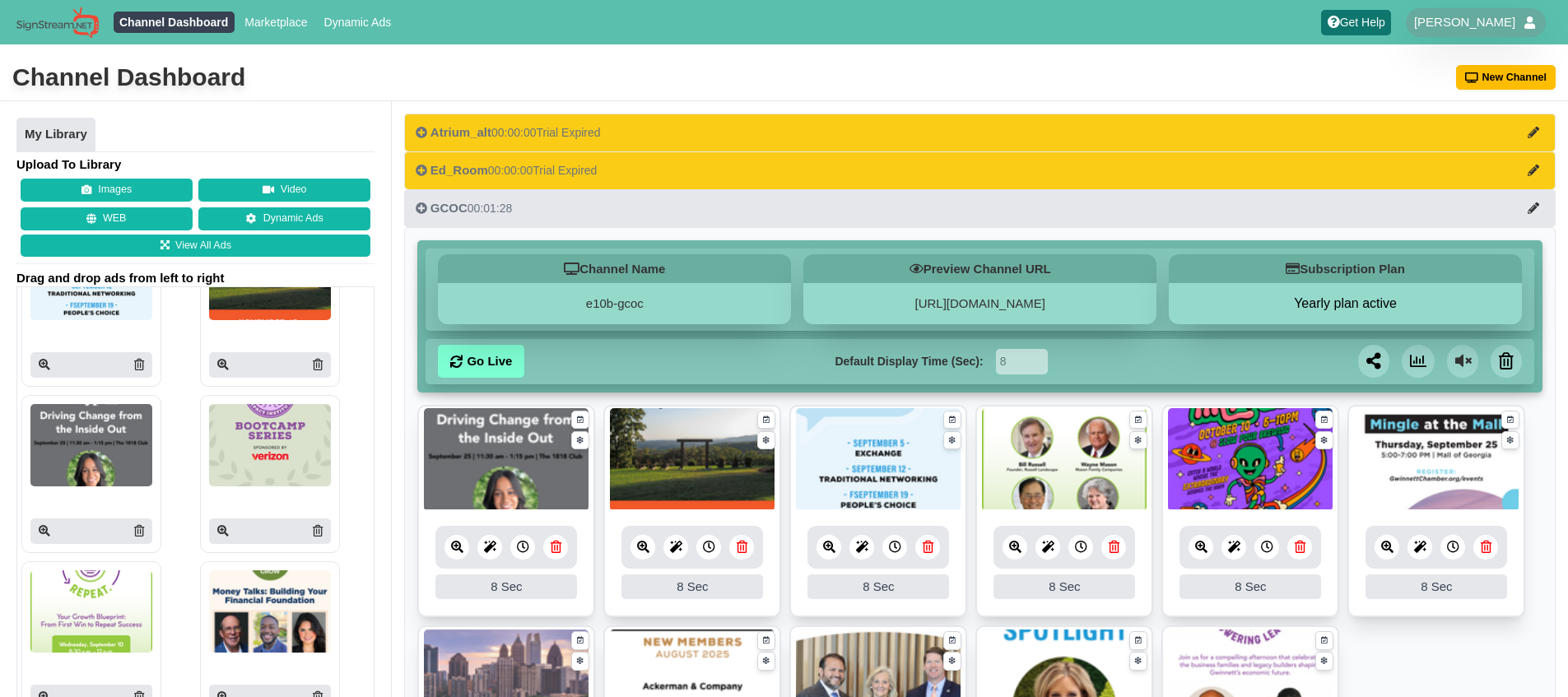
scroll to position [905, 0]
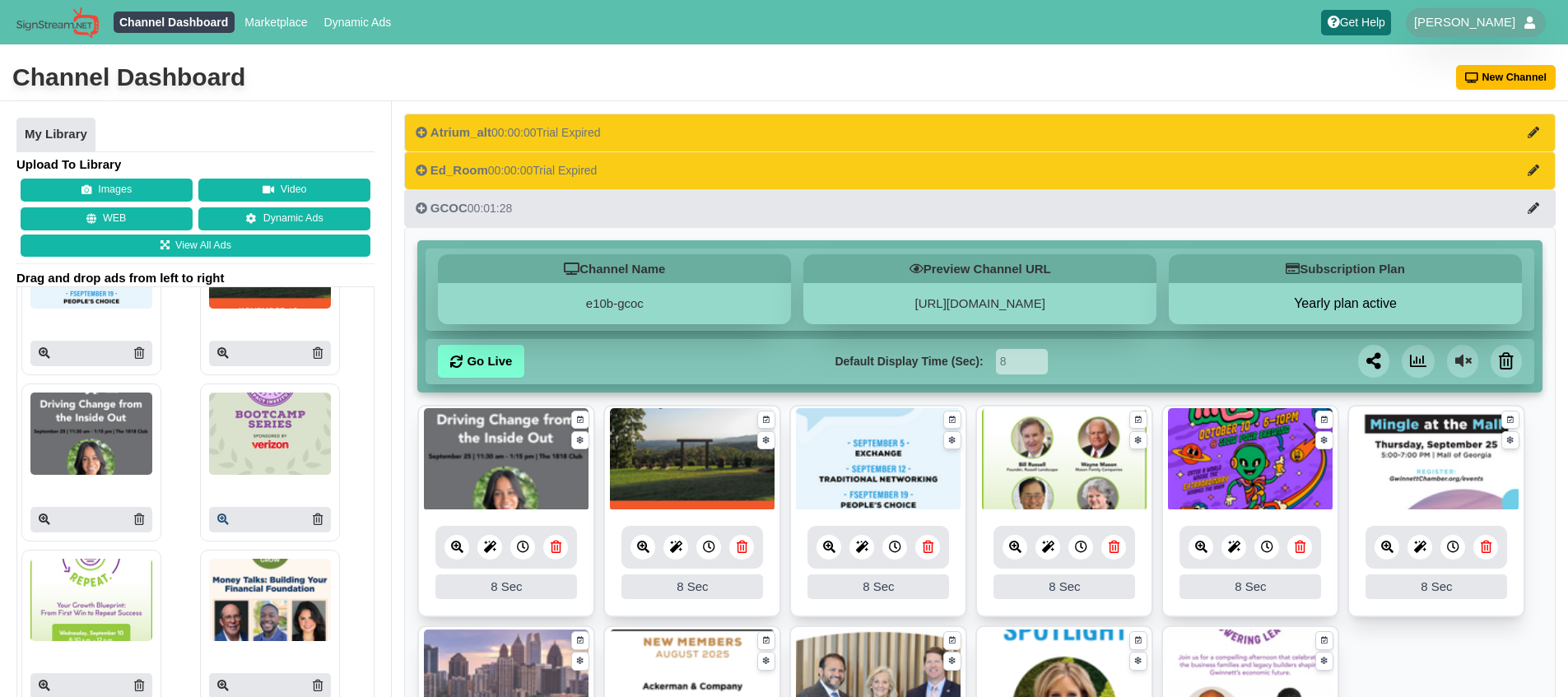
click at [217, 516] on icon at bounding box center [223, 520] width 12 height 12
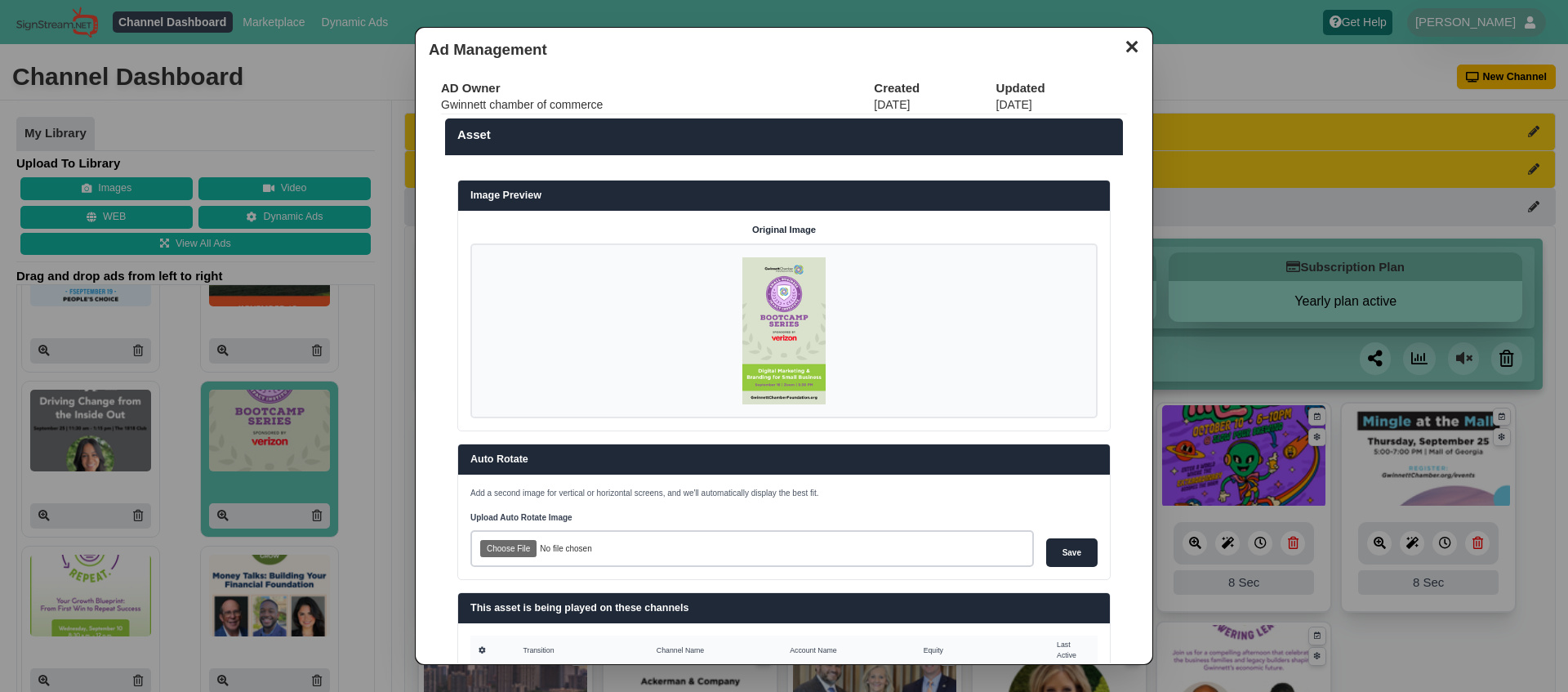
click at [1125, 51] on button "✕" at bounding box center [1131, 45] width 32 height 24
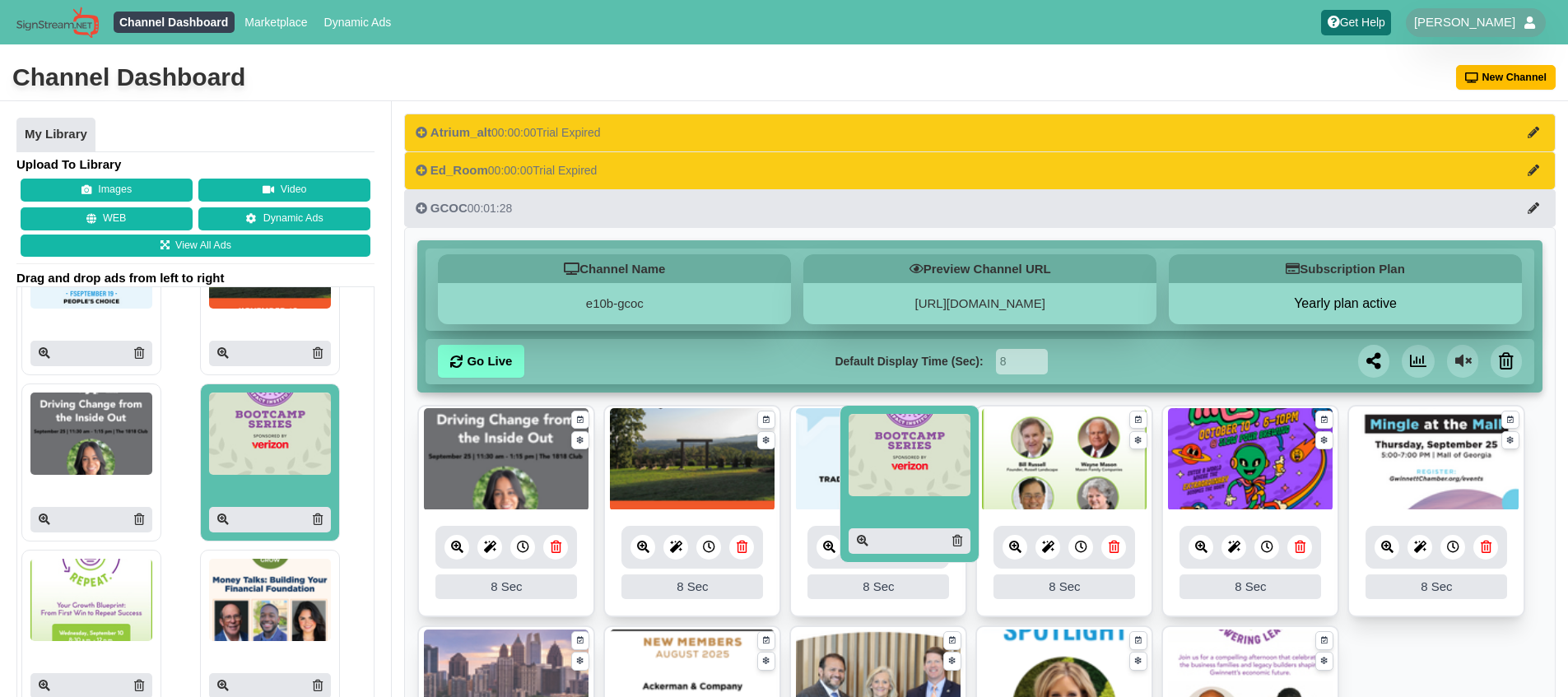
drag, startPoint x: 736, startPoint y: 451, endPoint x: 905, endPoint y: 482, distance: 171.8
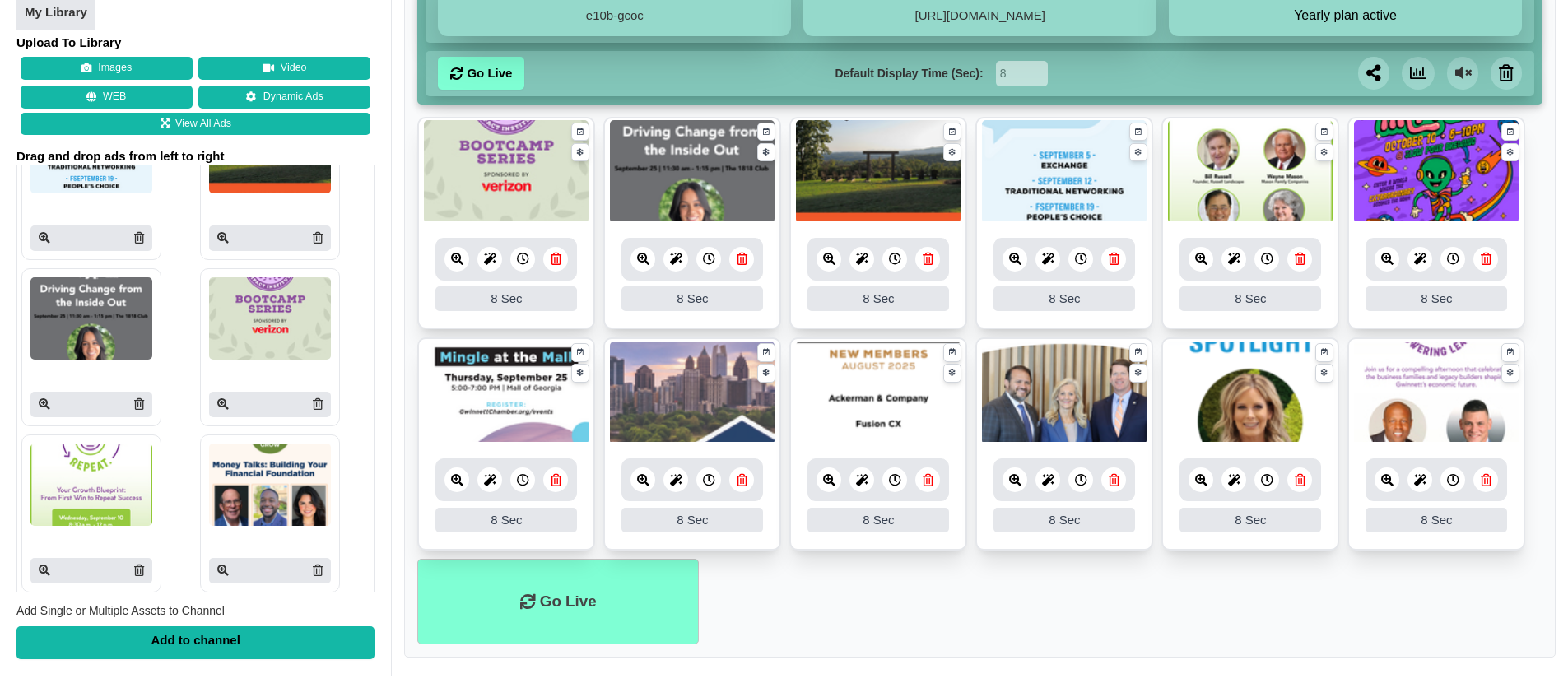
scroll to position [981, 0]
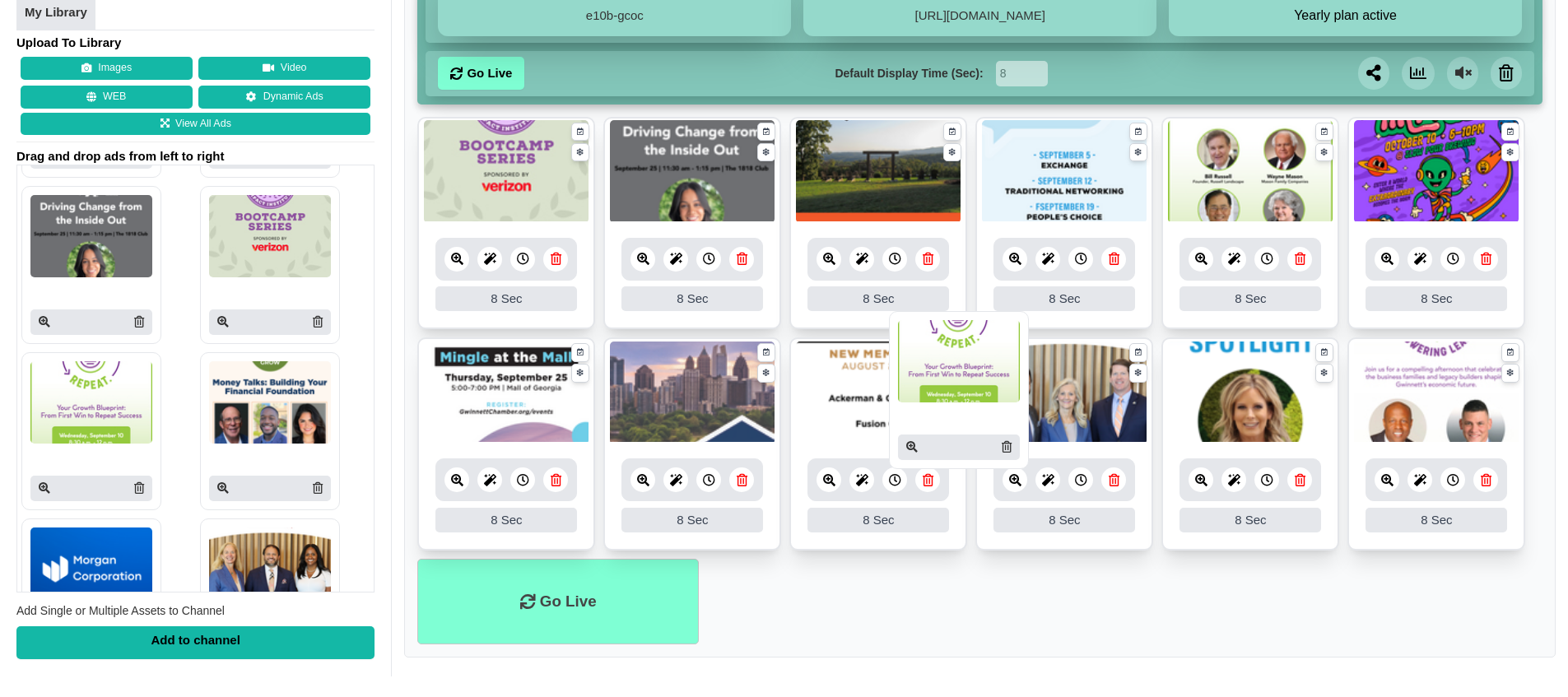
drag, startPoint x: 87, startPoint y: 405, endPoint x: 954, endPoint y: 363, distance: 868.0
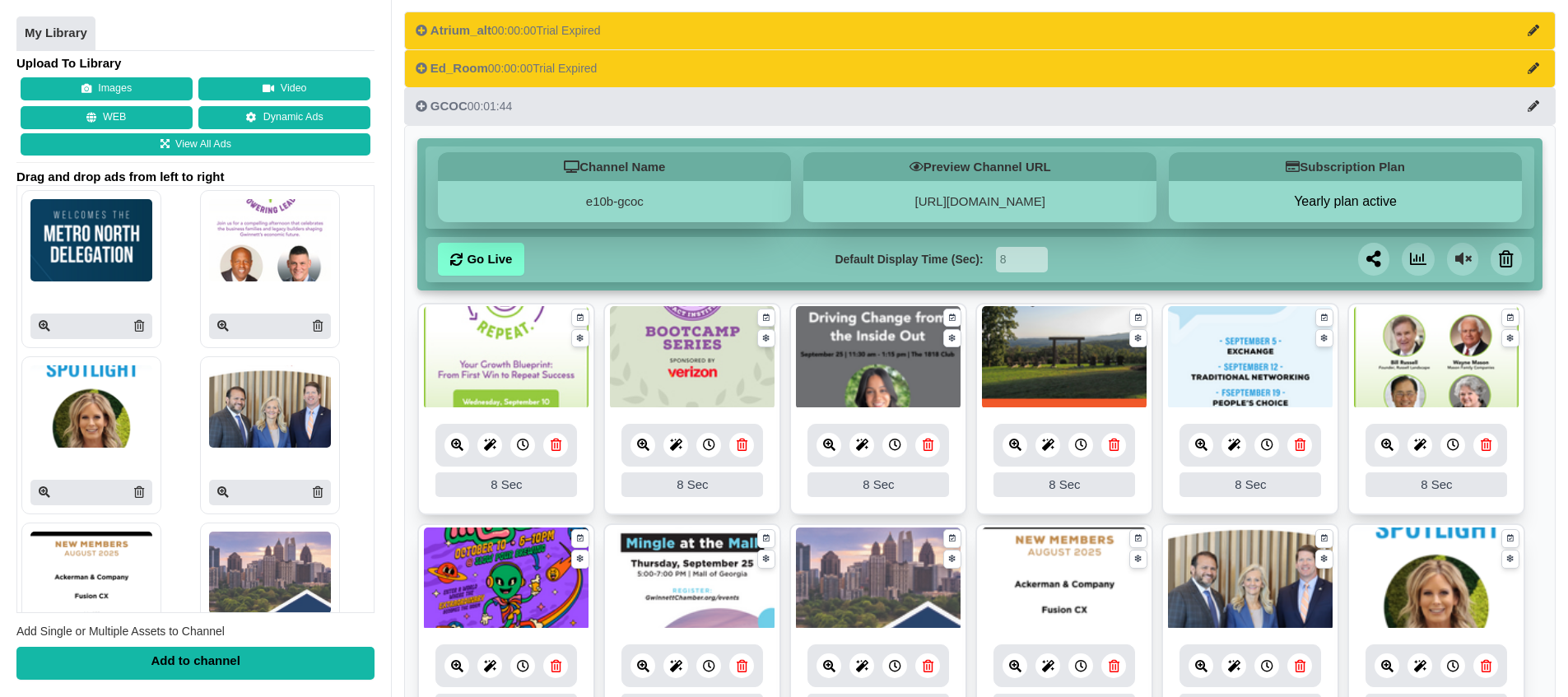
scroll to position [141, 0]
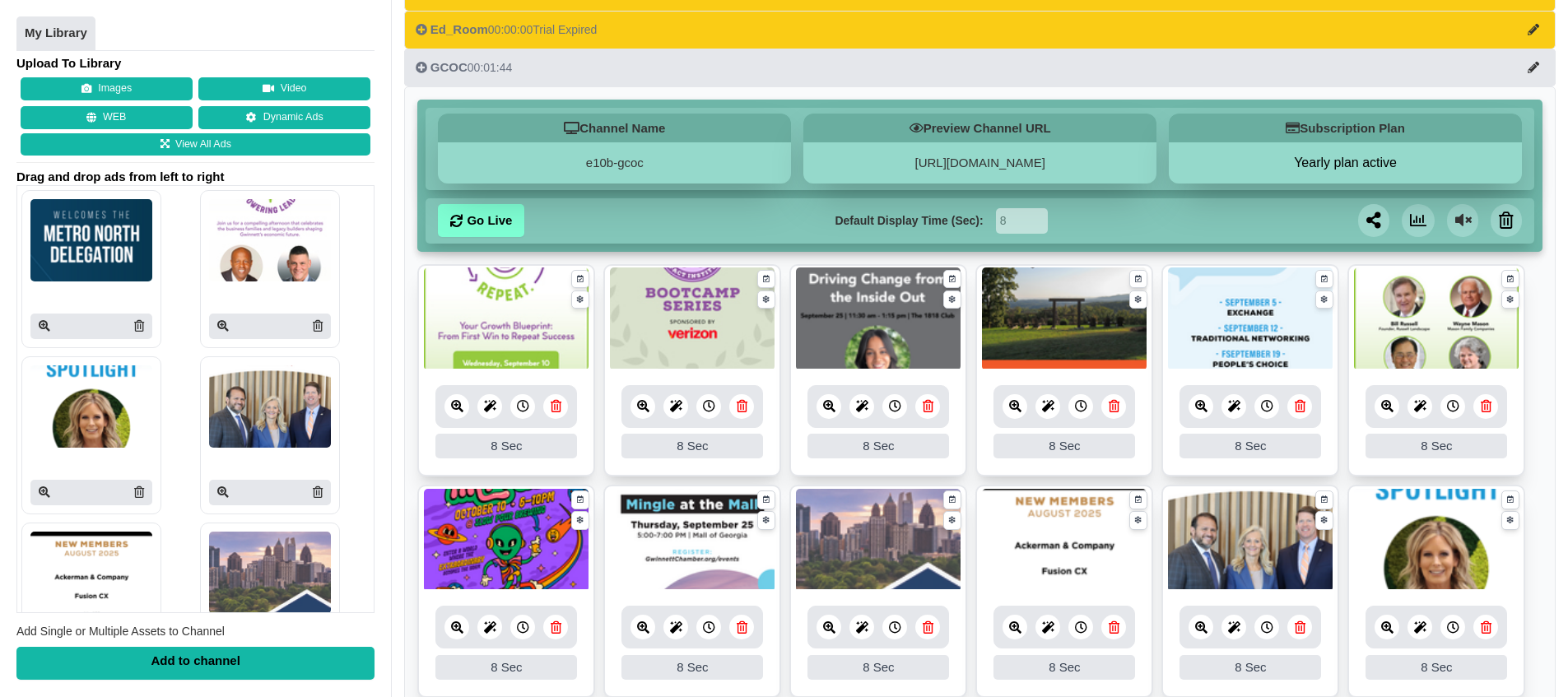
click at [644, 407] on icon at bounding box center [643, 406] width 13 height 13
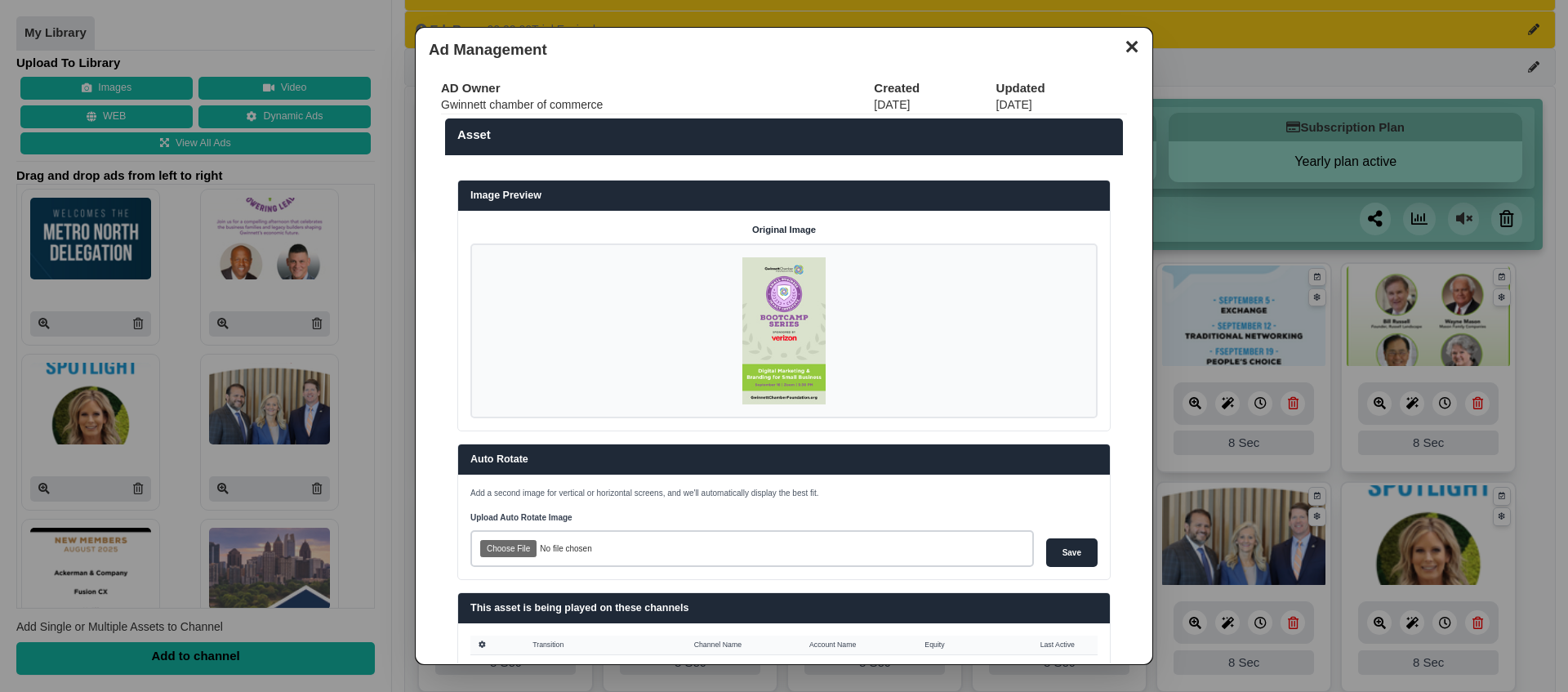
click at [1115, 54] on button "✕" at bounding box center [1131, 45] width 32 height 24
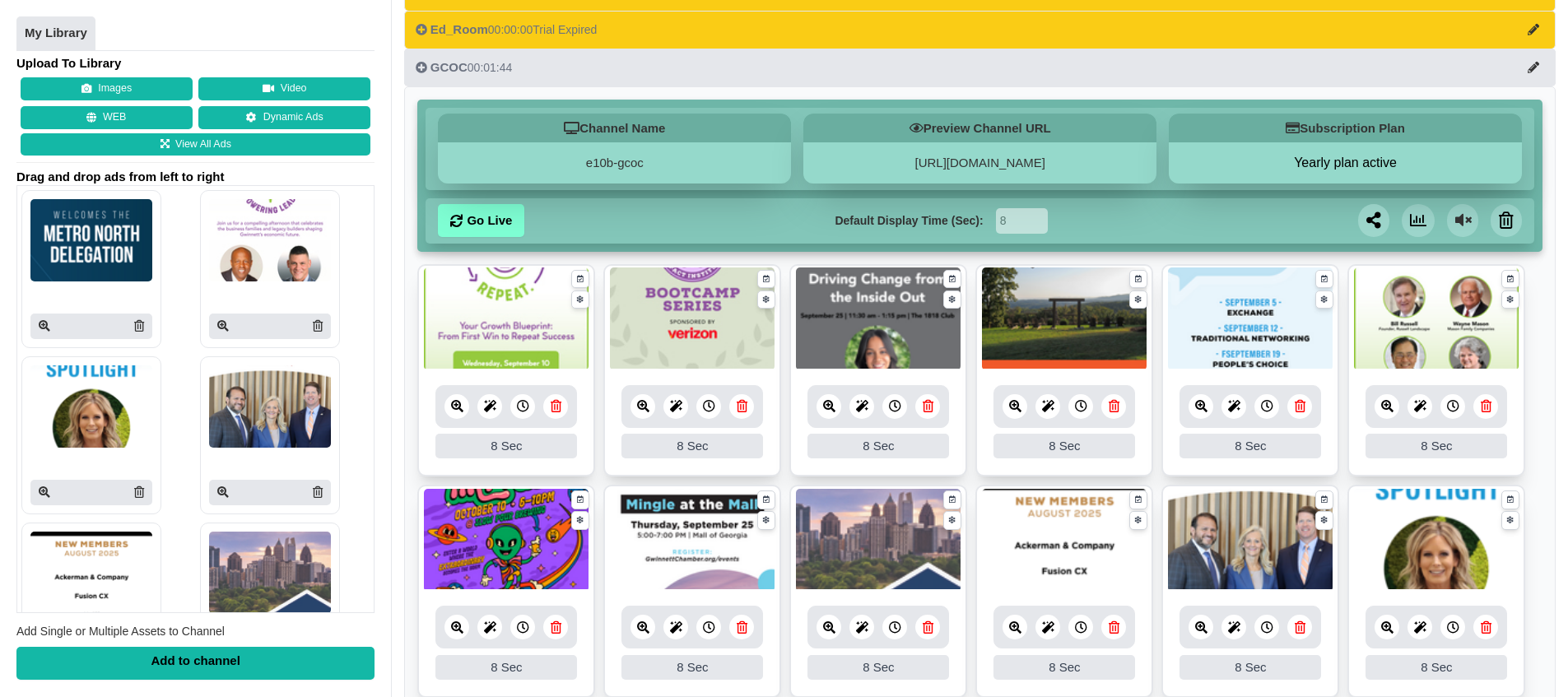
click at [1386, 407] on icon at bounding box center [1387, 406] width 13 height 13
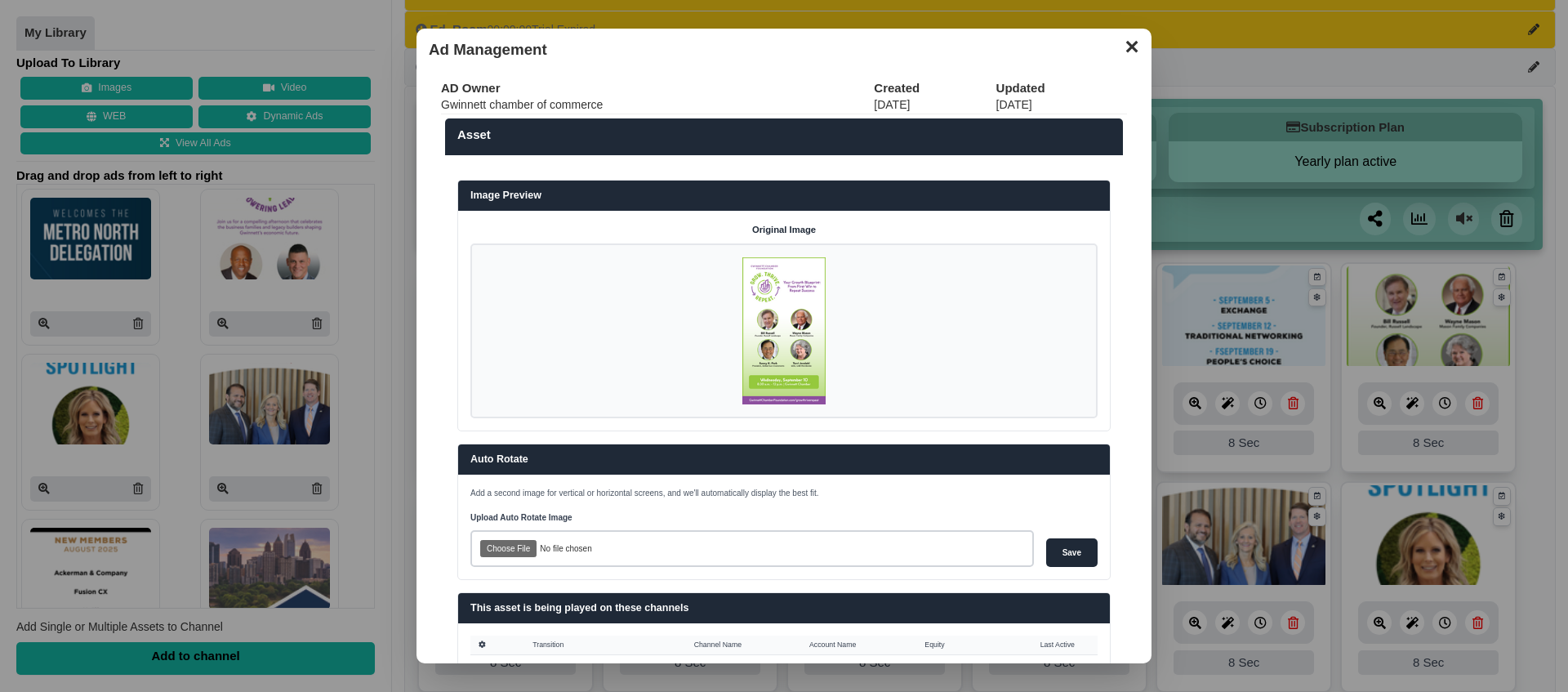
click at [1120, 42] on button "✕" at bounding box center [1131, 45] width 32 height 24
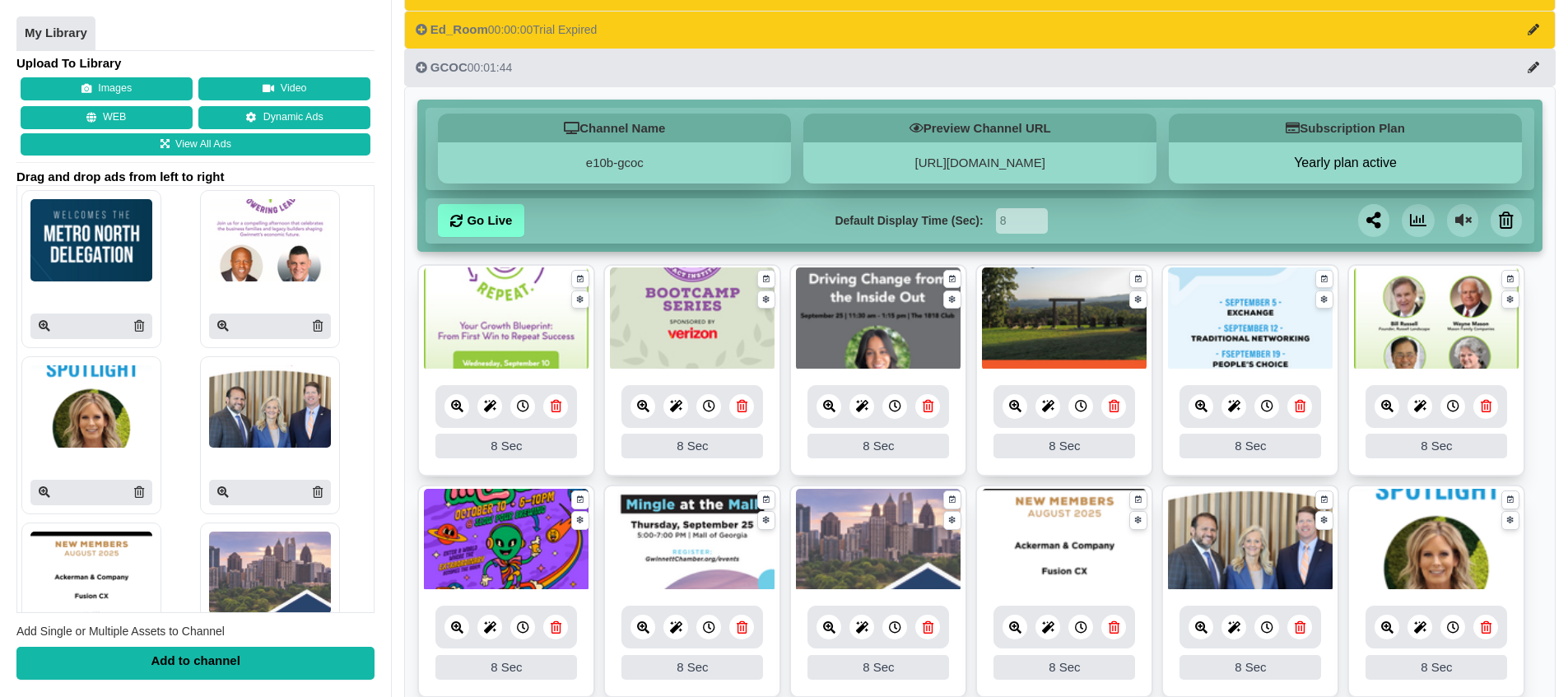
click at [451, 408] on icon at bounding box center [457, 406] width 13 height 13
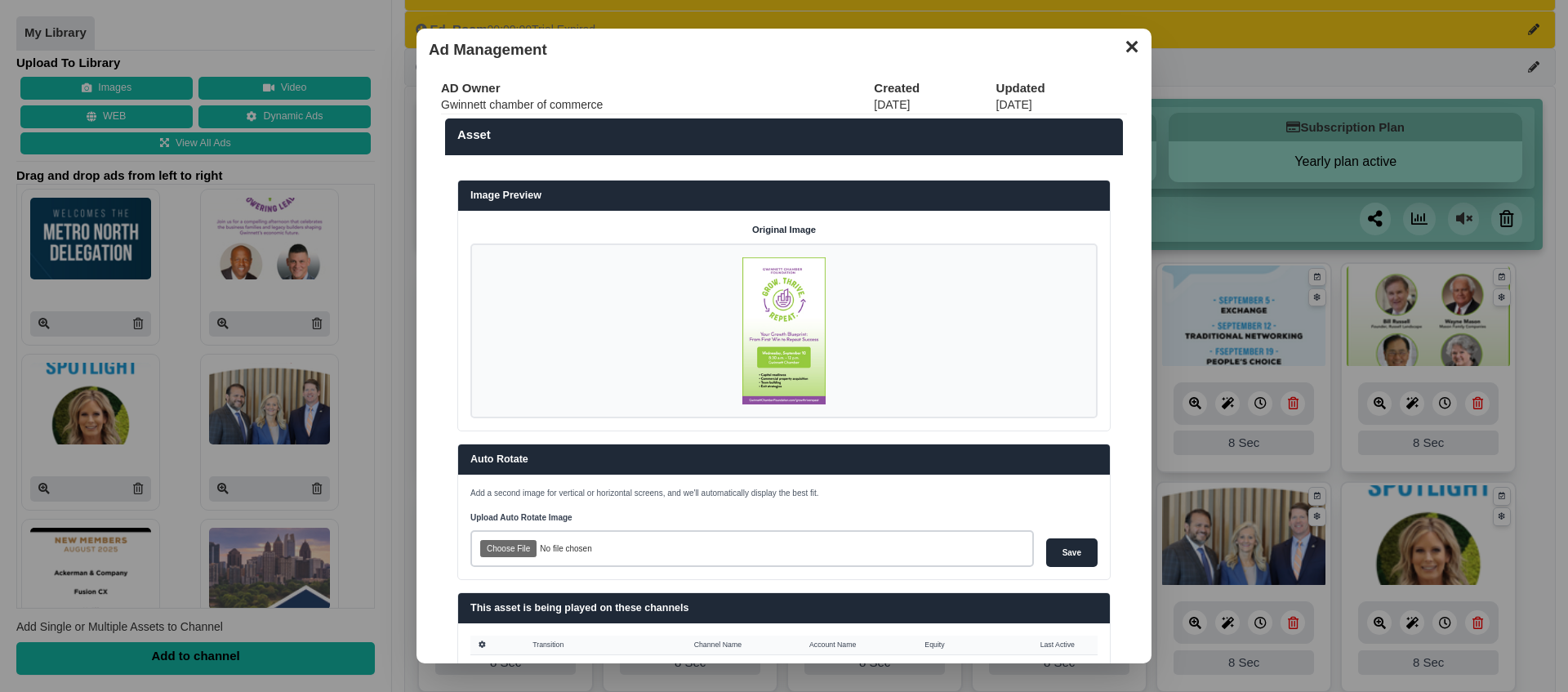
drag, startPoint x: 1118, startPoint y: 49, endPoint x: 1138, endPoint y: 65, distance: 25.6
click at [1118, 49] on button "✕" at bounding box center [1131, 45] width 32 height 24
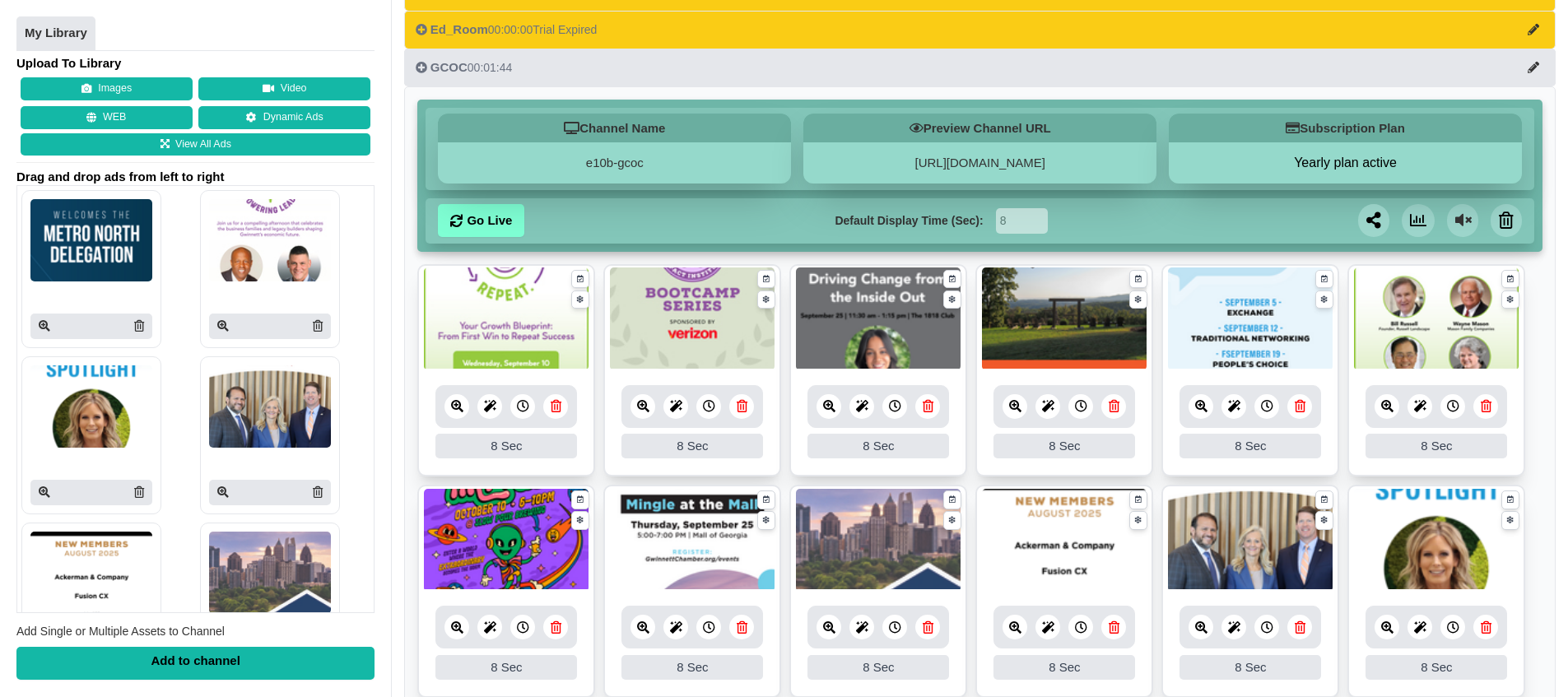
click at [1391, 408] on icon at bounding box center [1387, 406] width 13 height 13
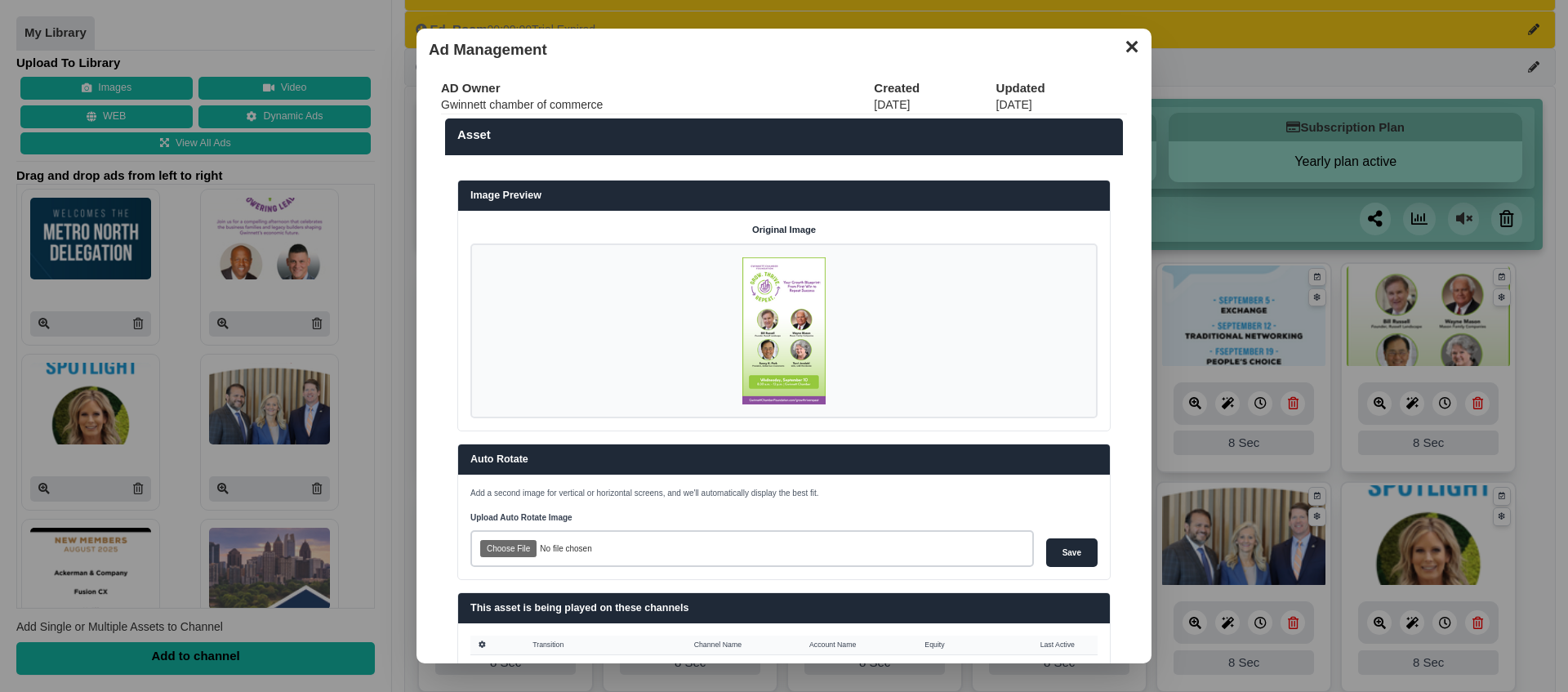
click at [1115, 49] on button "✕" at bounding box center [1131, 45] width 32 height 24
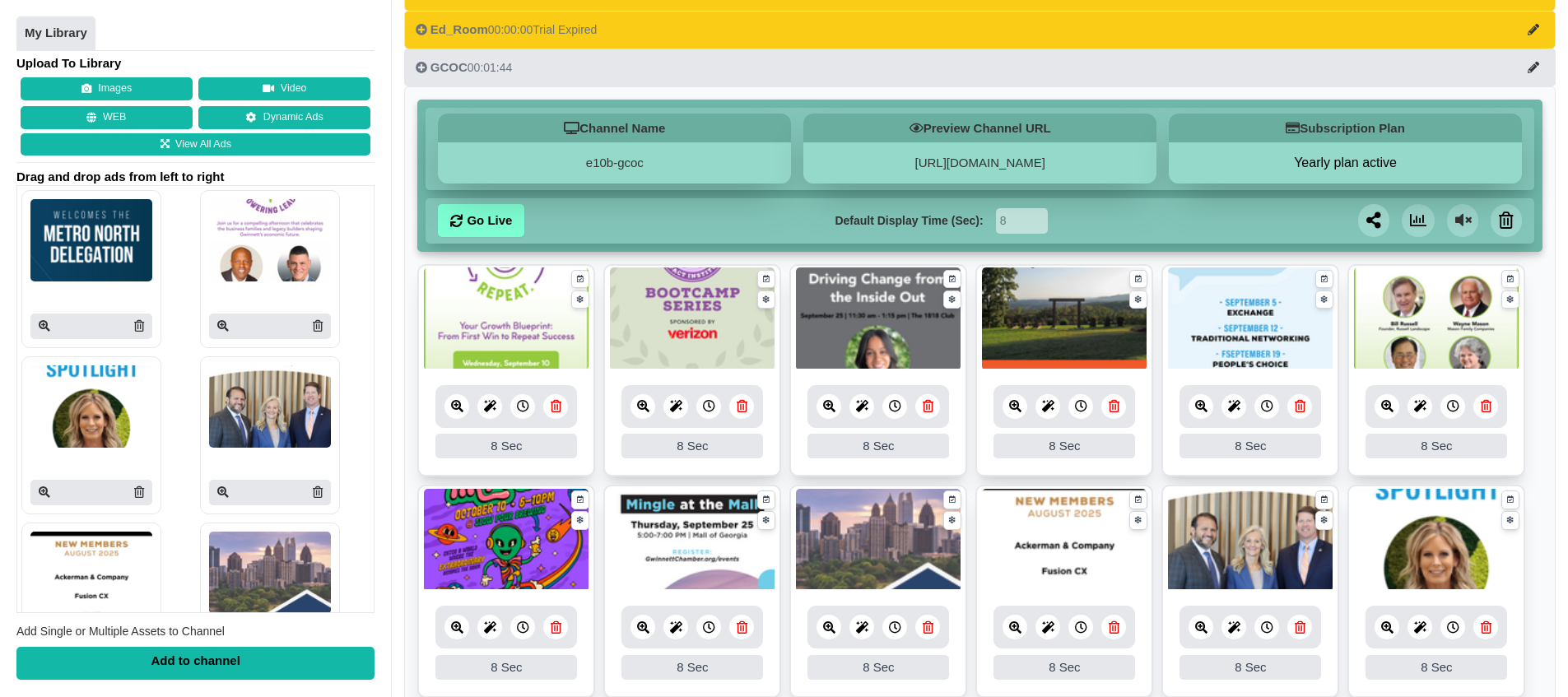
click at [554, 408] on icon at bounding box center [556, 406] width 11 height 13
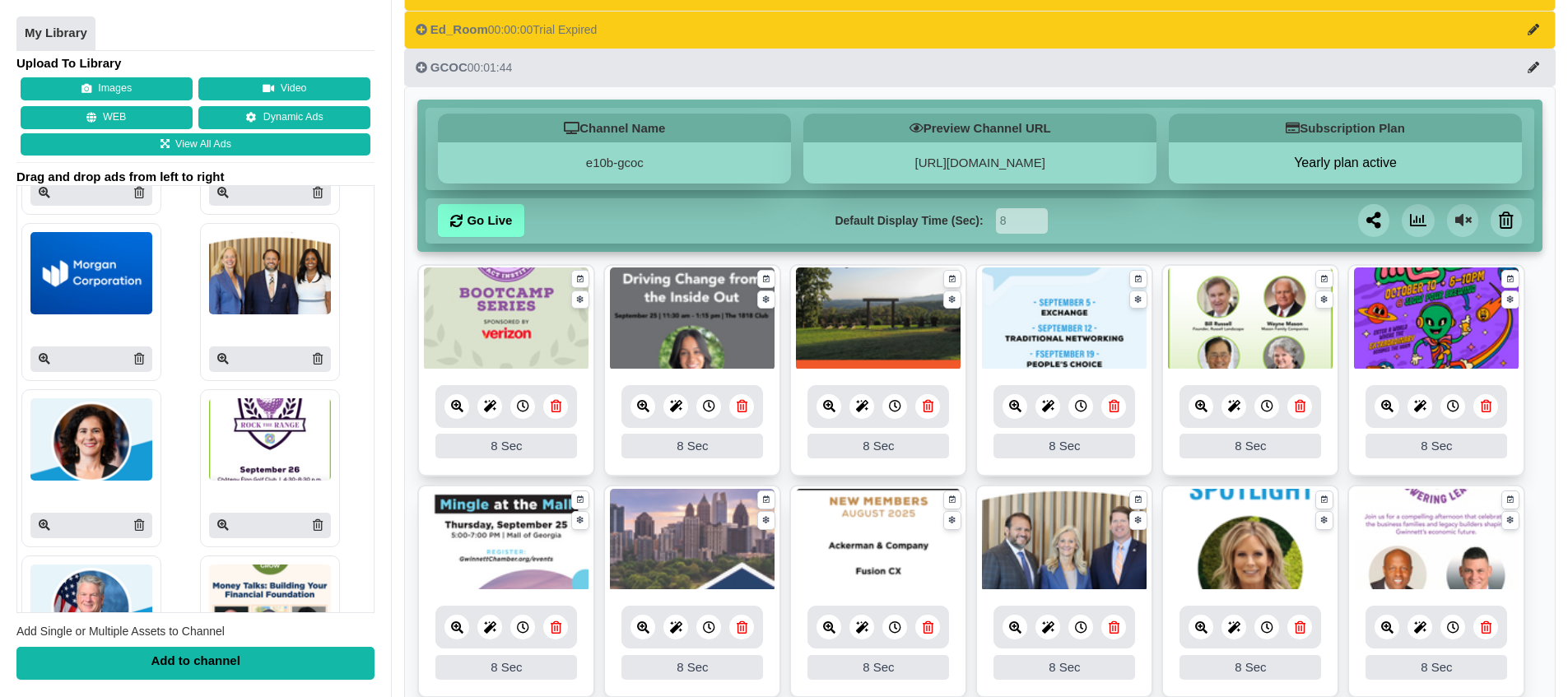
scroll to position [1326, 0]
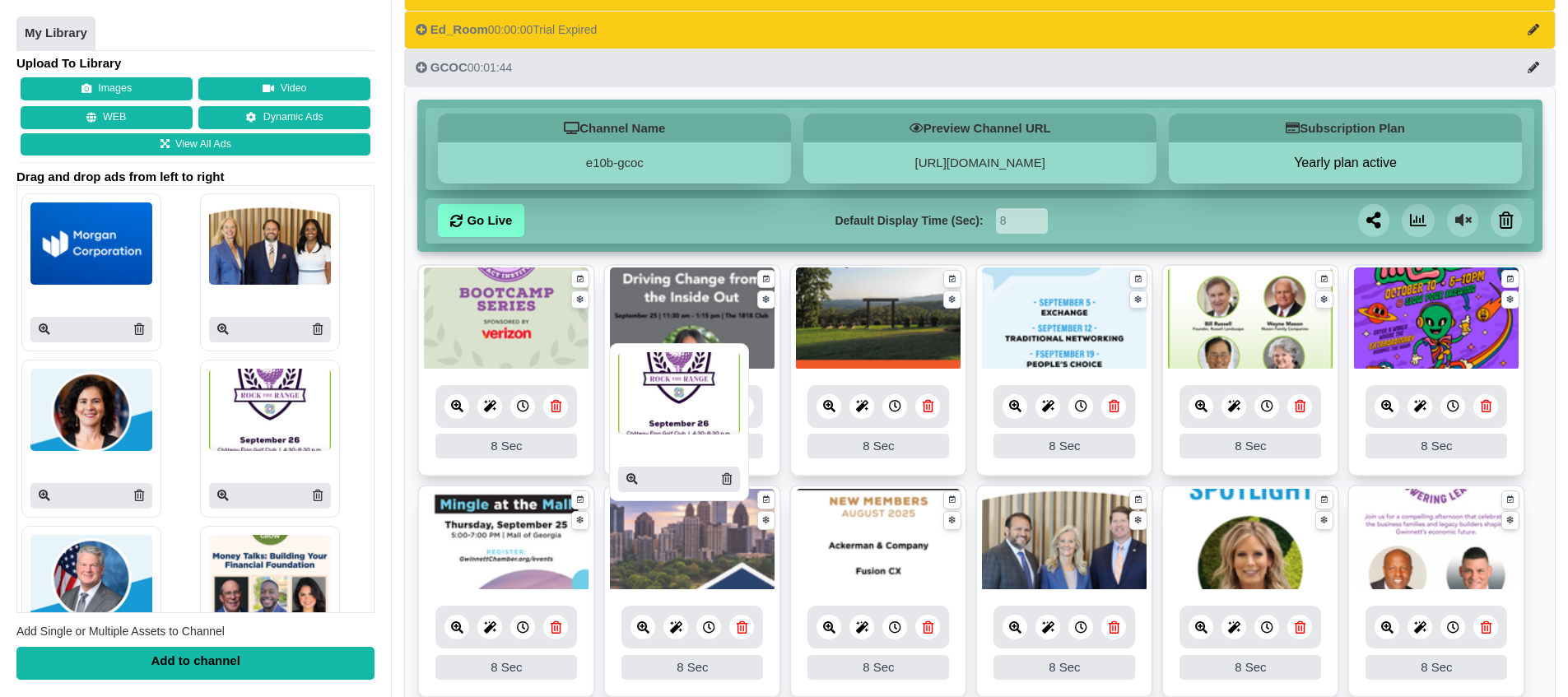
drag, startPoint x: 245, startPoint y: 424, endPoint x: 661, endPoint y: 408, distance: 416.3
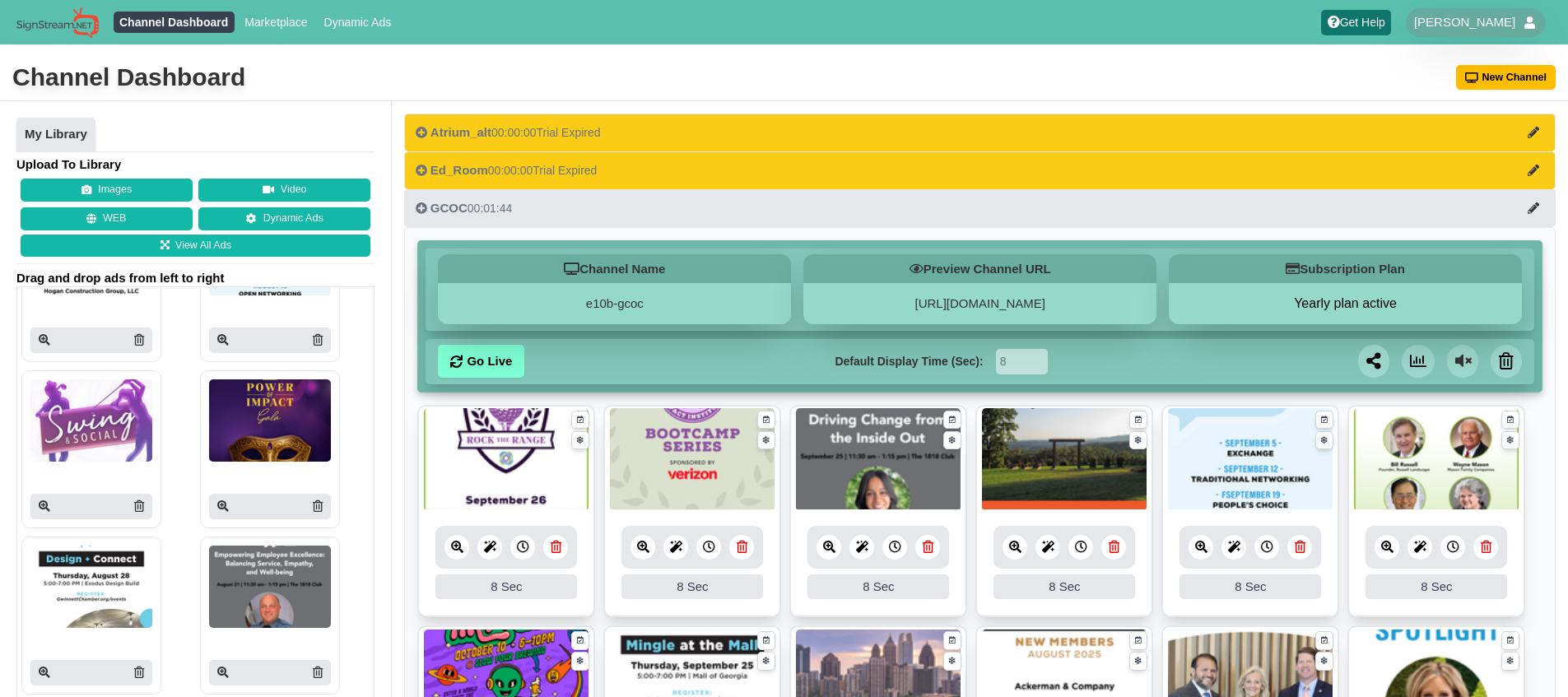
scroll to position [1925, 0]
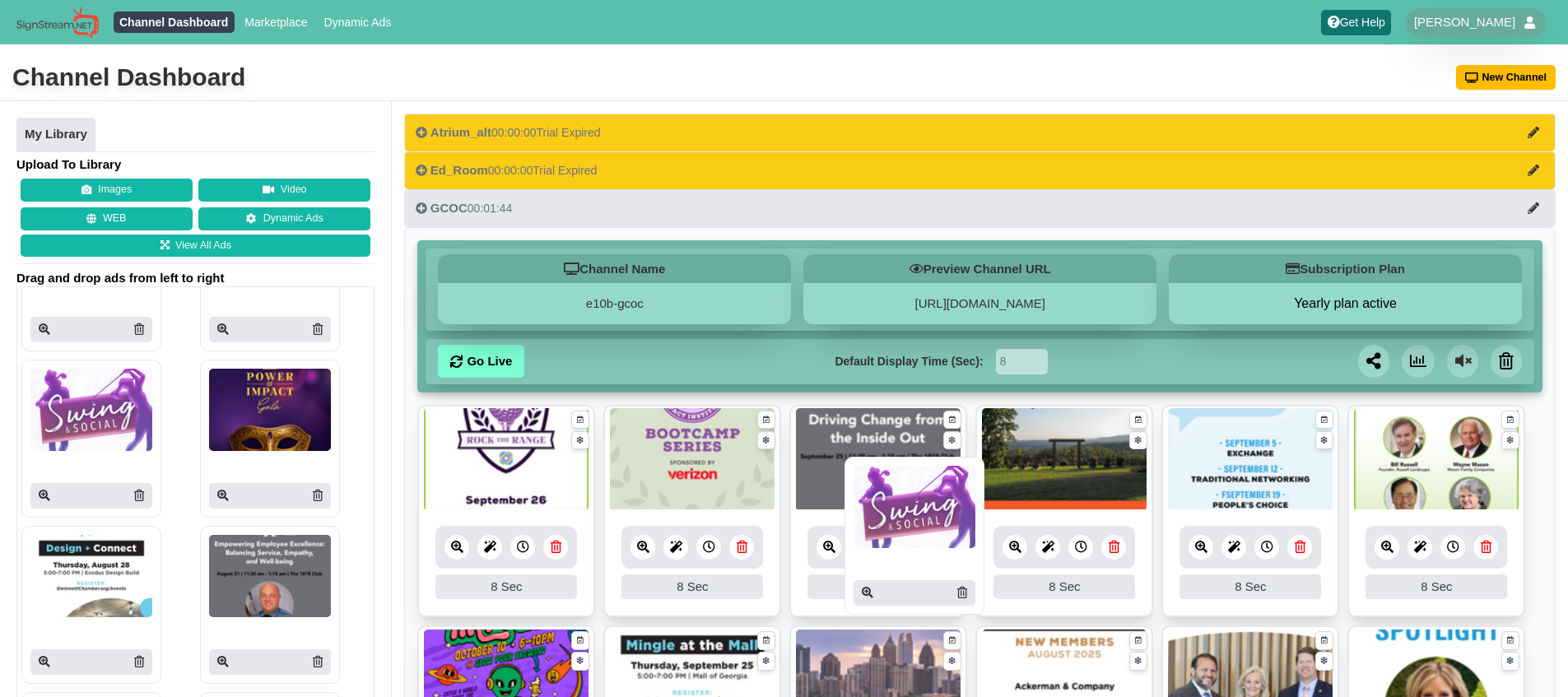
drag, startPoint x: 85, startPoint y: 423, endPoint x: 909, endPoint y: 520, distance: 829.7
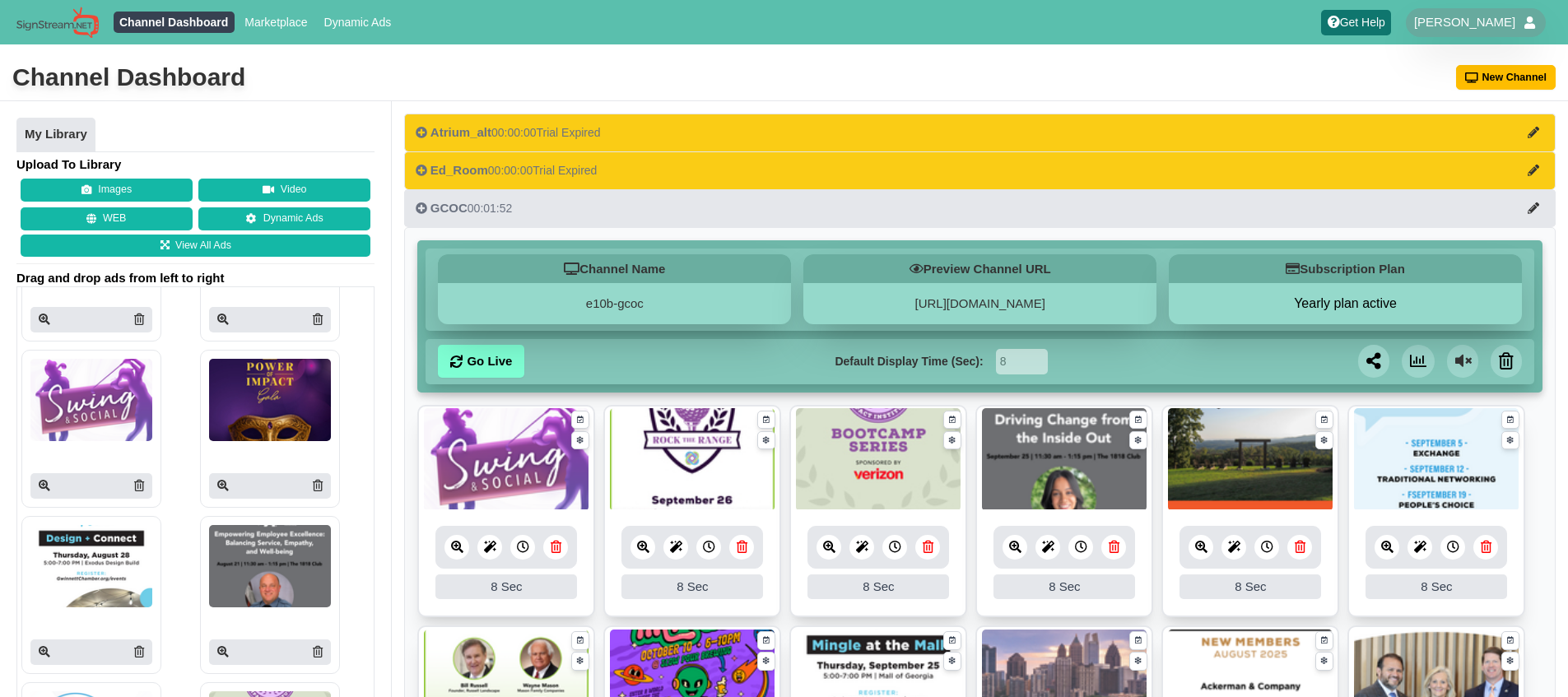
scroll to position [1928, 0]
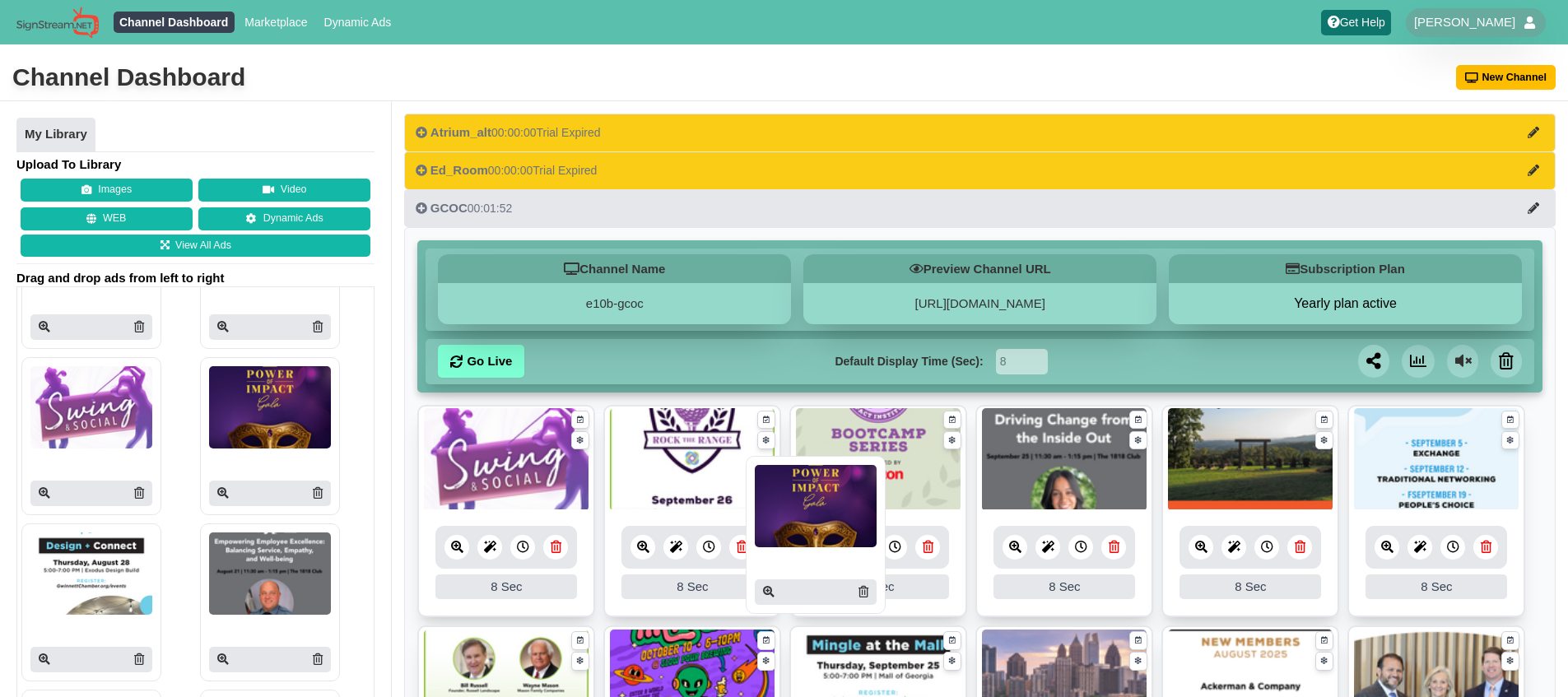
drag, startPoint x: 581, startPoint y: 462, endPoint x: 811, endPoint y: 498, distance: 232.8
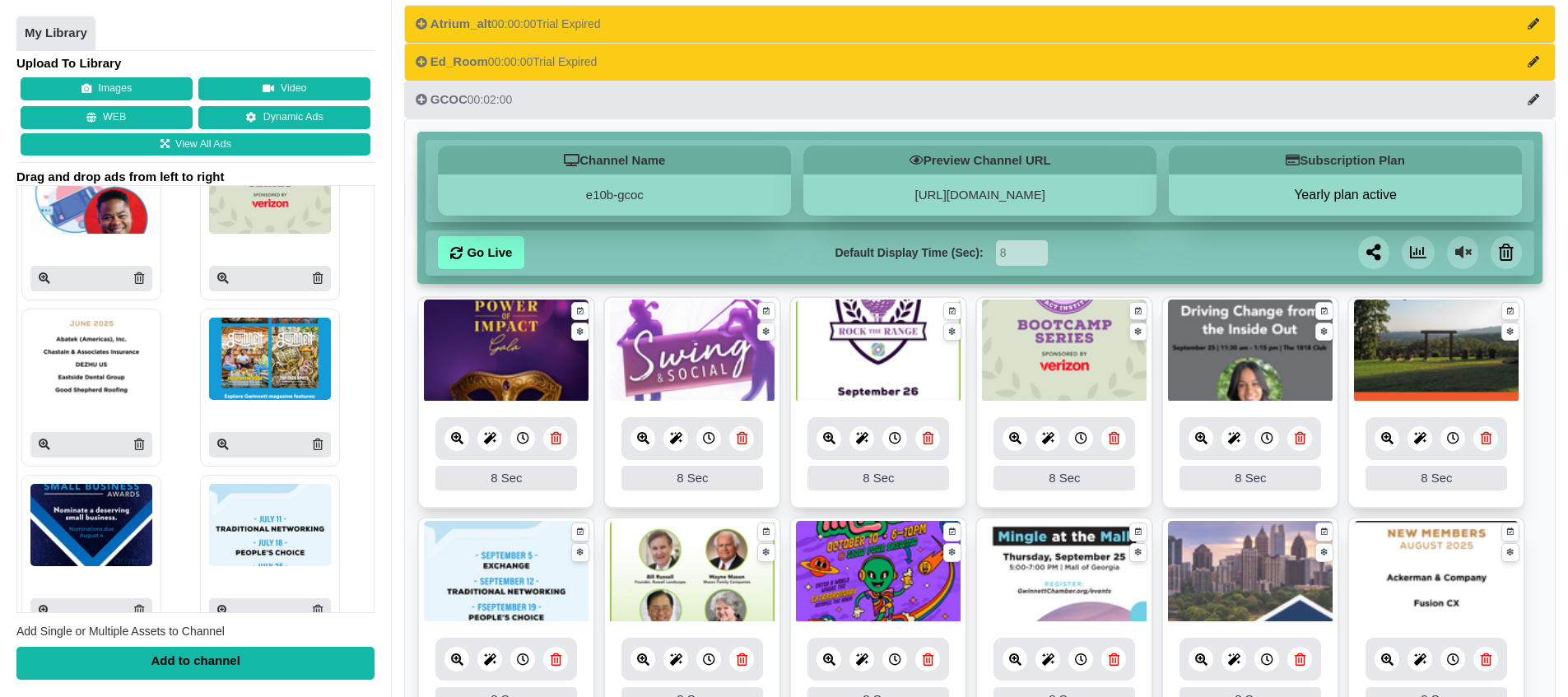
scroll to position [2386, 0]
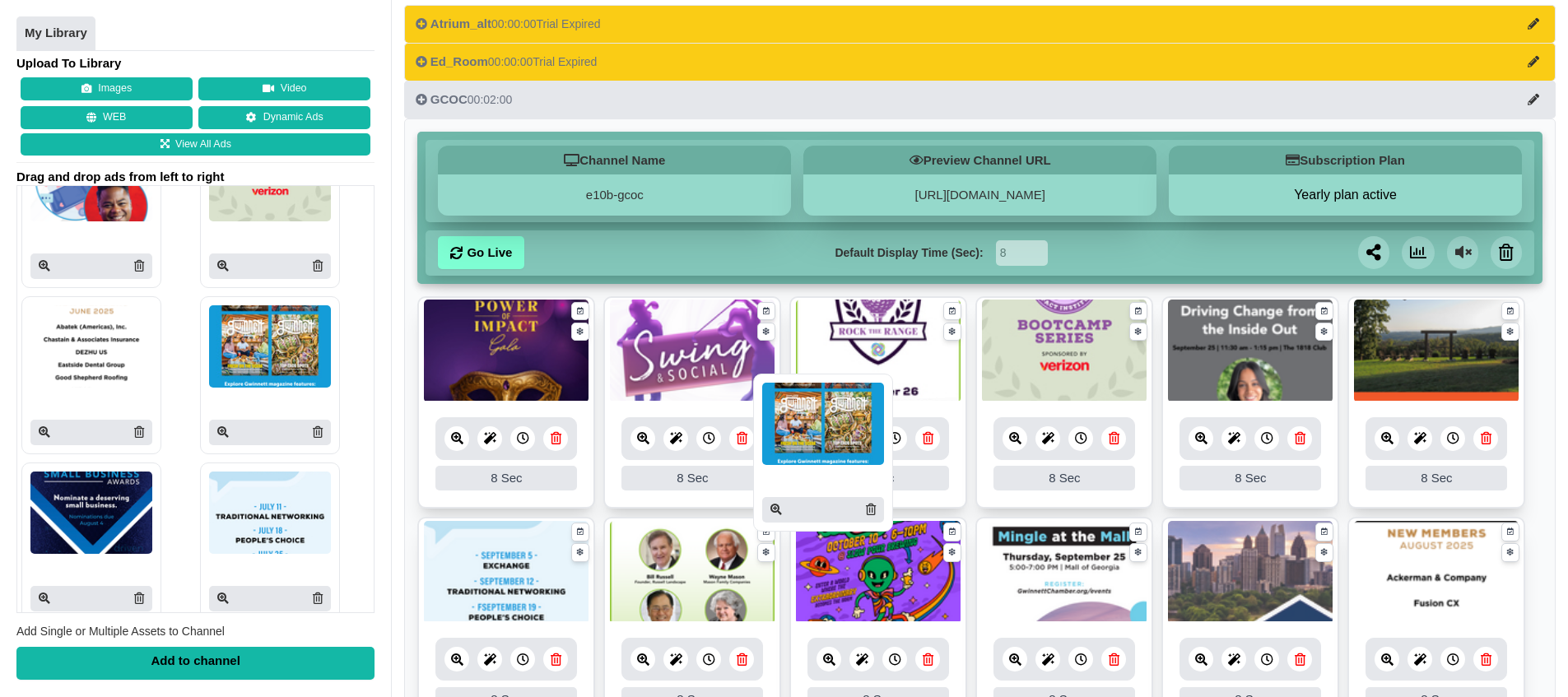
drag, startPoint x: 351, startPoint y: 357, endPoint x: 834, endPoint y: 419, distance: 487.0
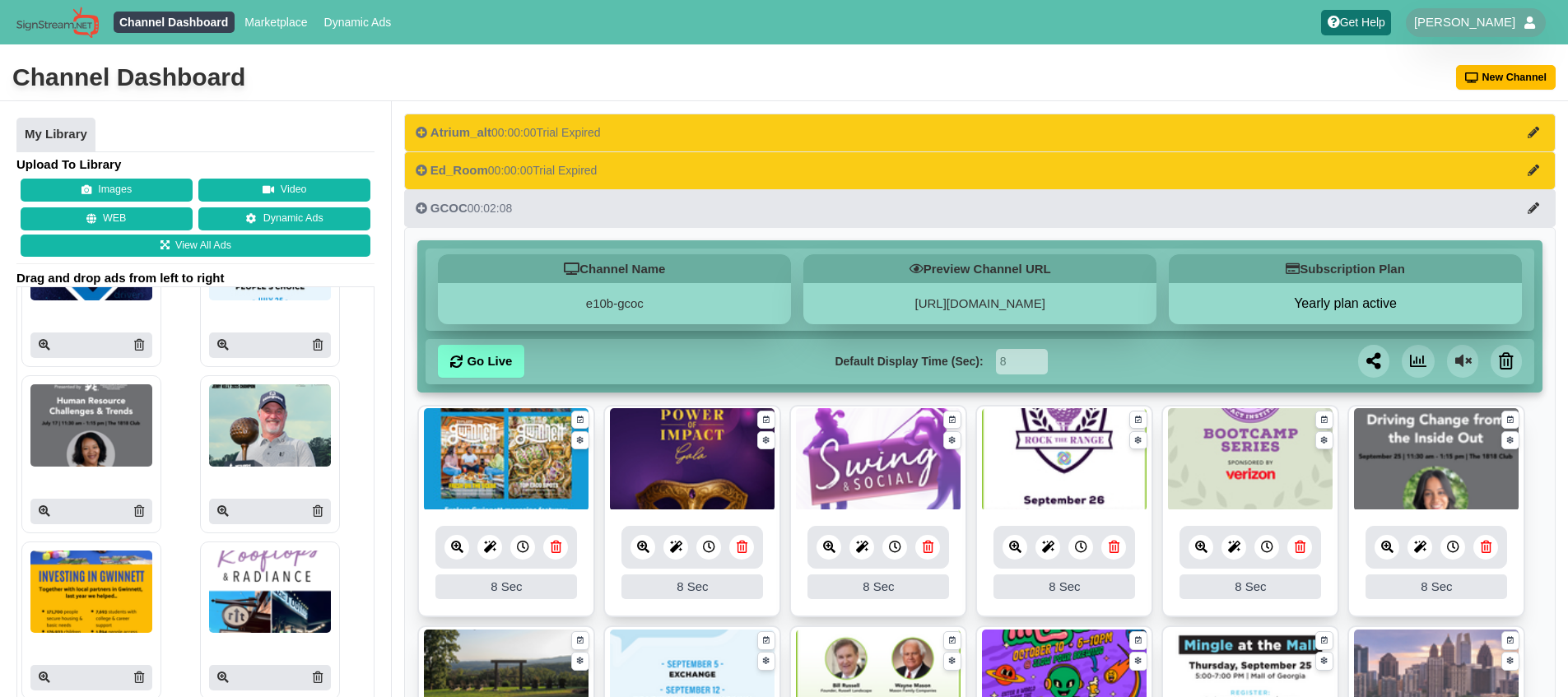
scroll to position [2752, 0]
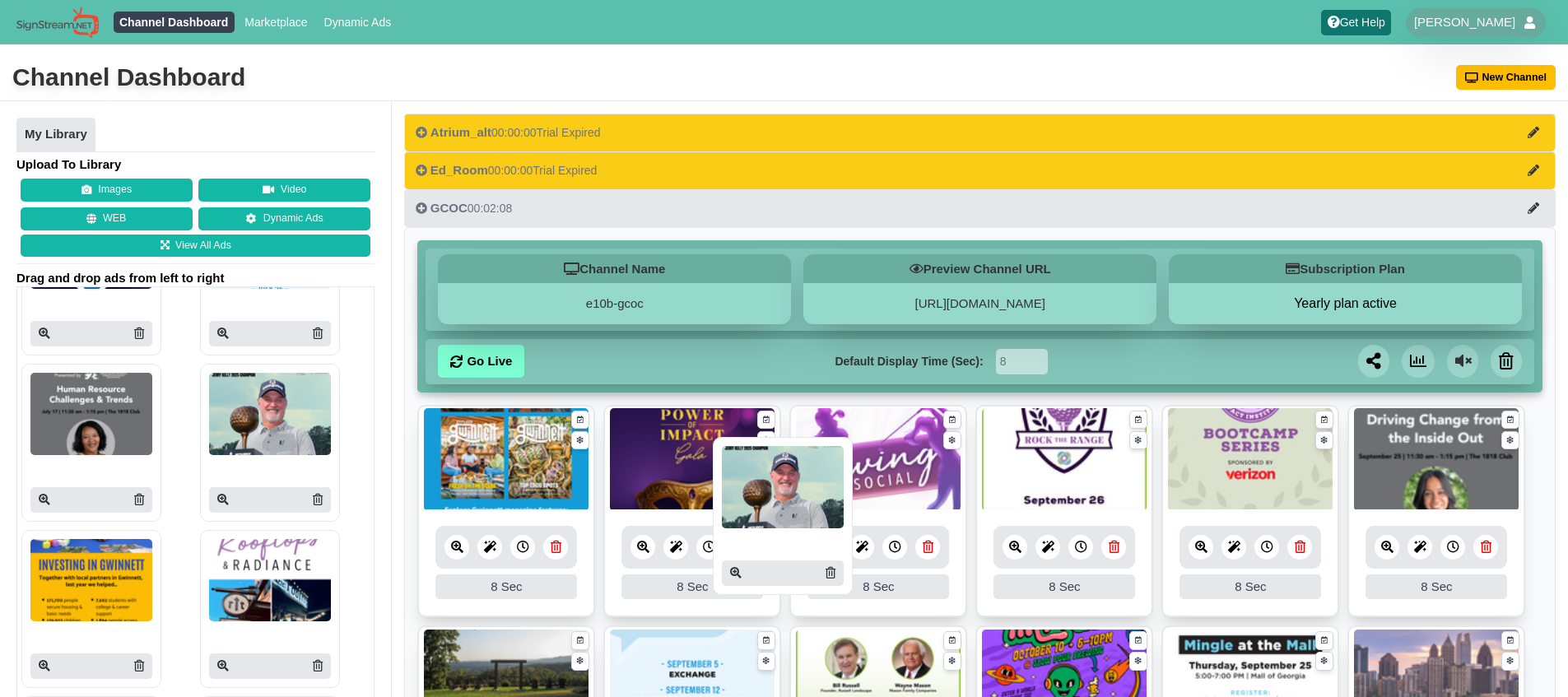
drag, startPoint x: 343, startPoint y: 419, endPoint x: 778, endPoint y: 470, distance: 438.0
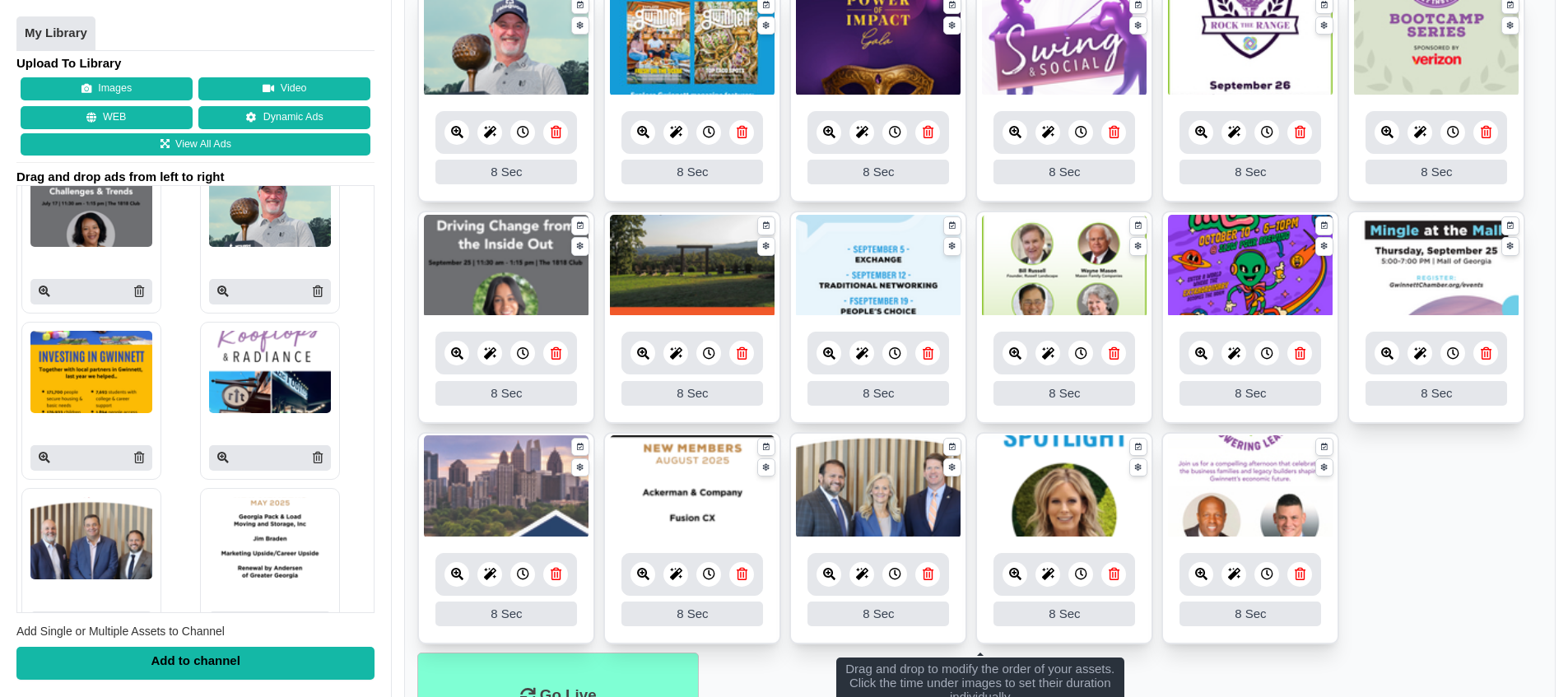
scroll to position [412, 0]
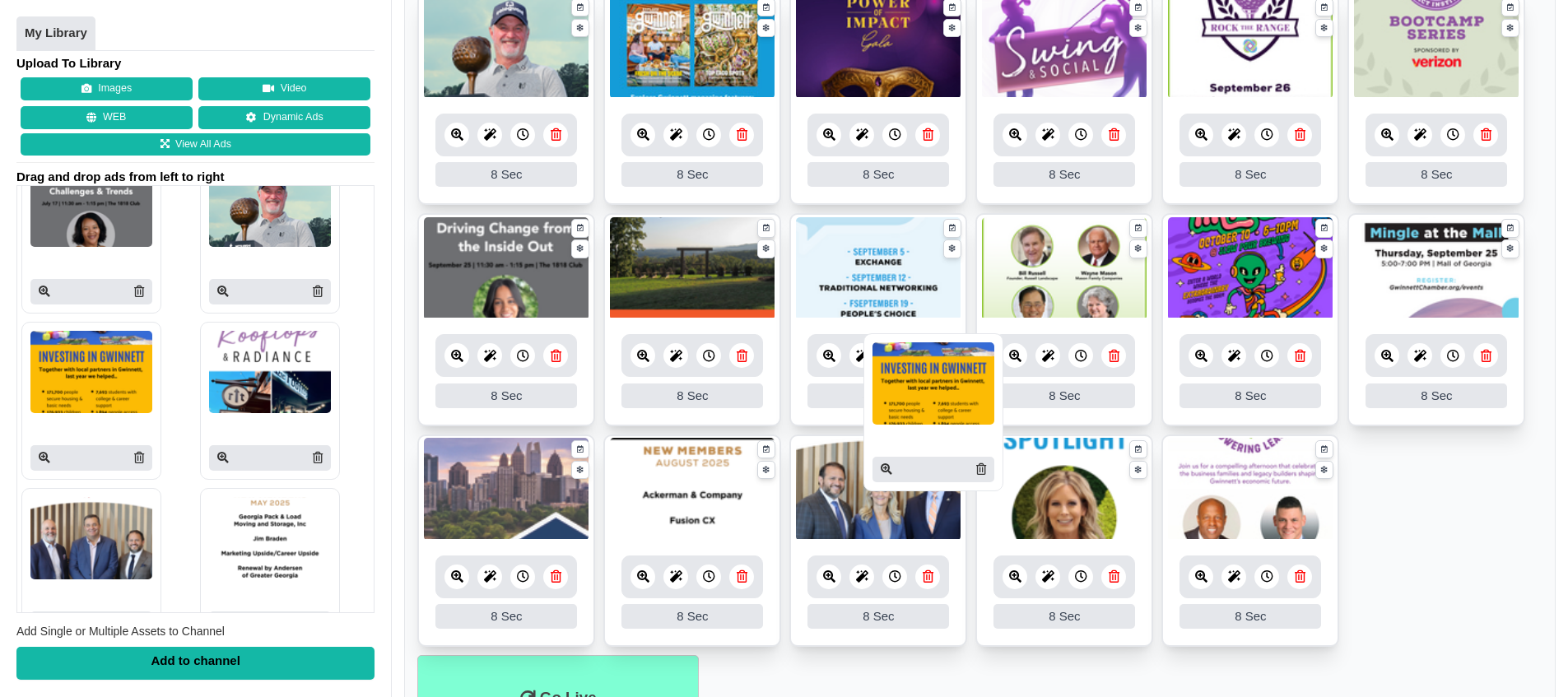
drag, startPoint x: 119, startPoint y: 363, endPoint x: 962, endPoint y: 375, distance: 843.1
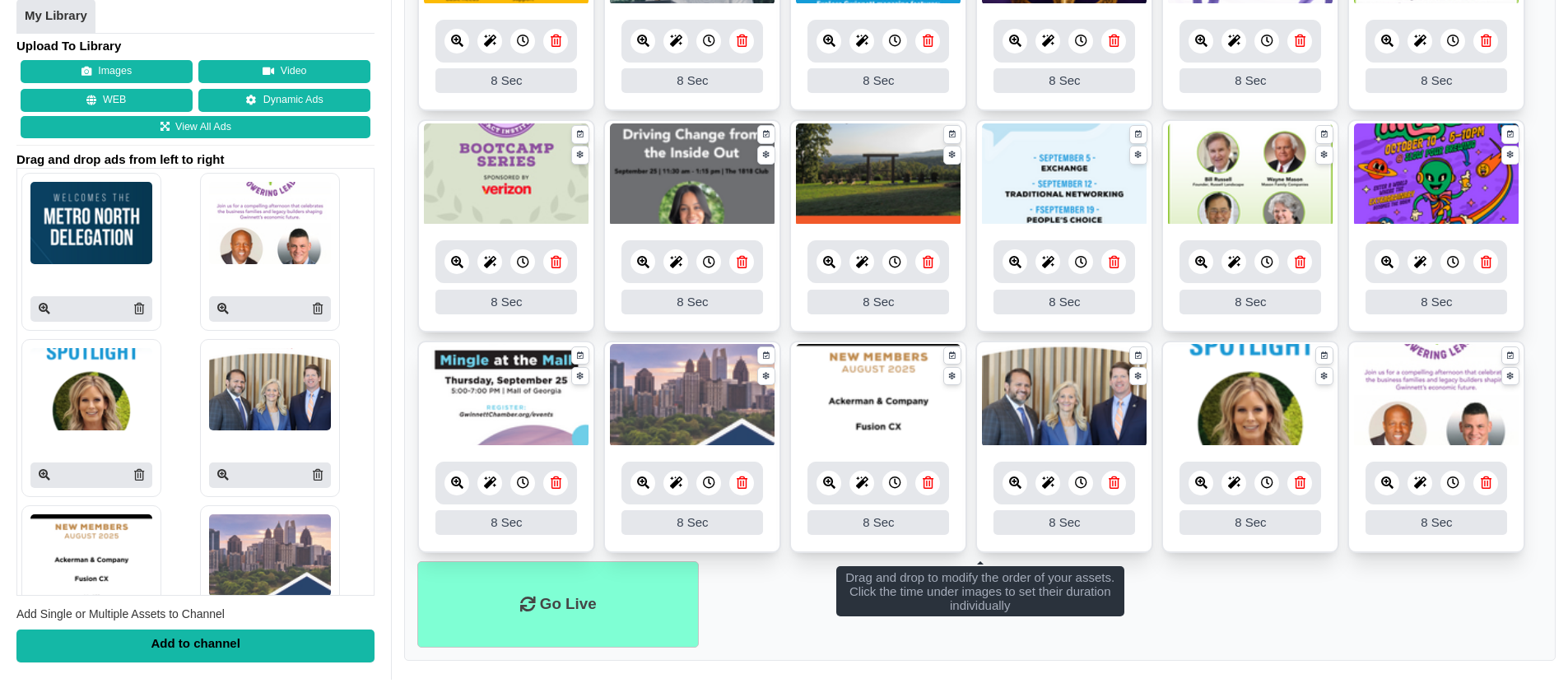
scroll to position [509, 0]
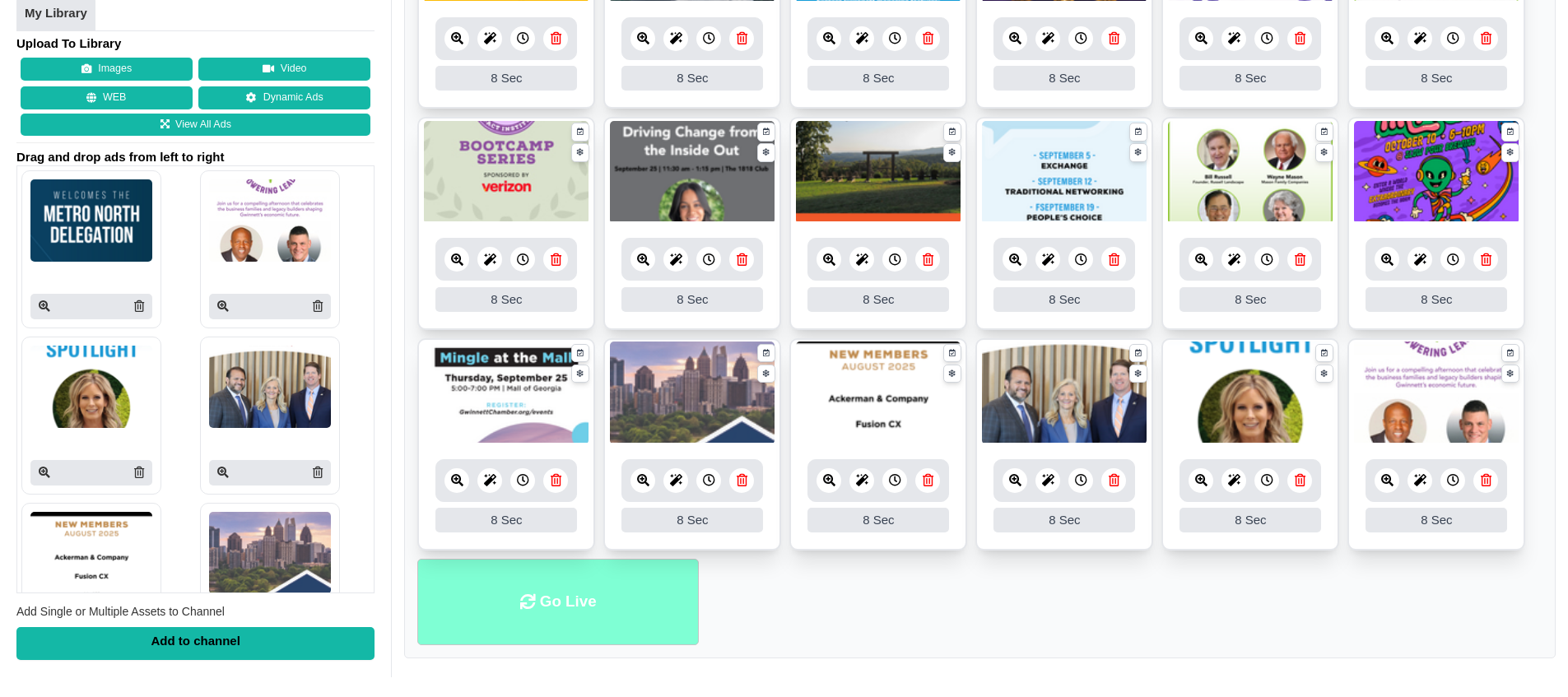
click at [567, 599] on li "Go Live" at bounding box center [557, 602] width 281 height 87
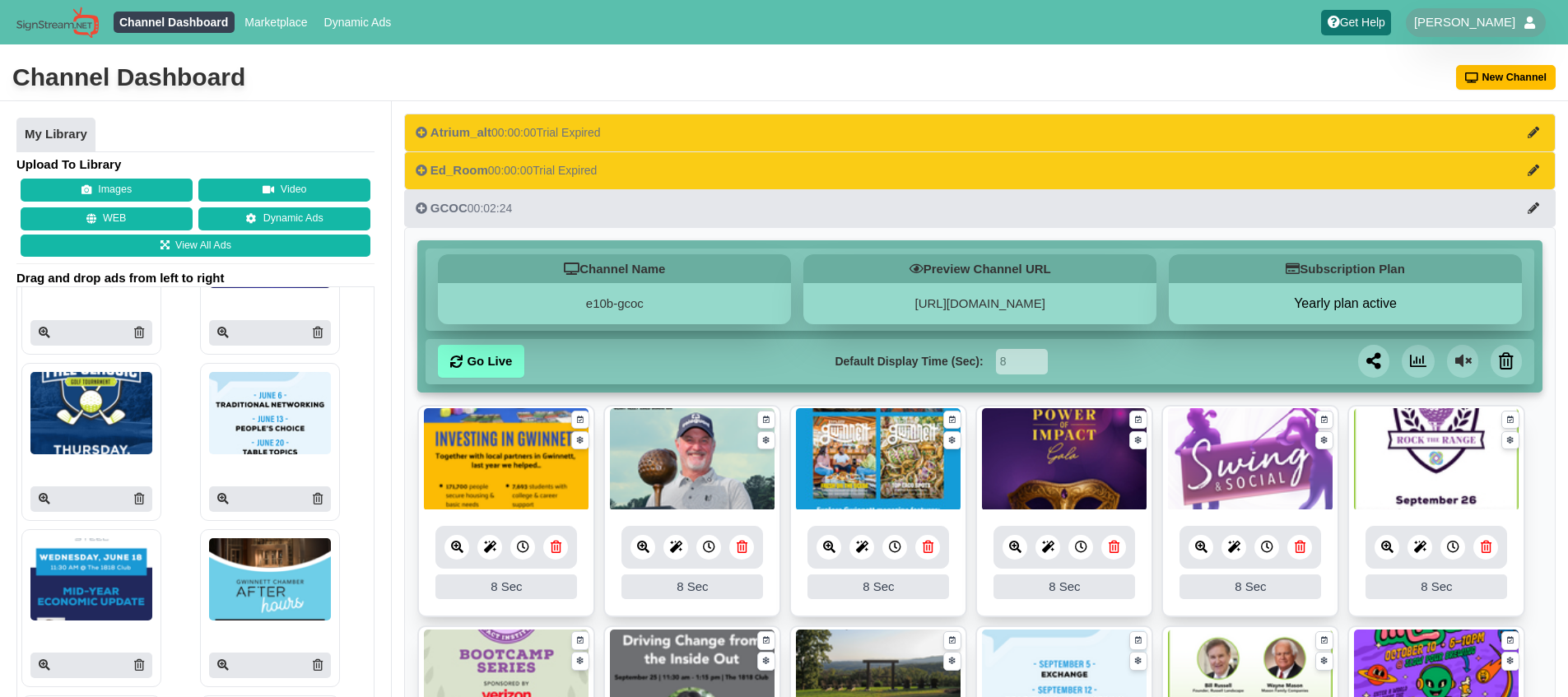
scroll to position [3414, 0]
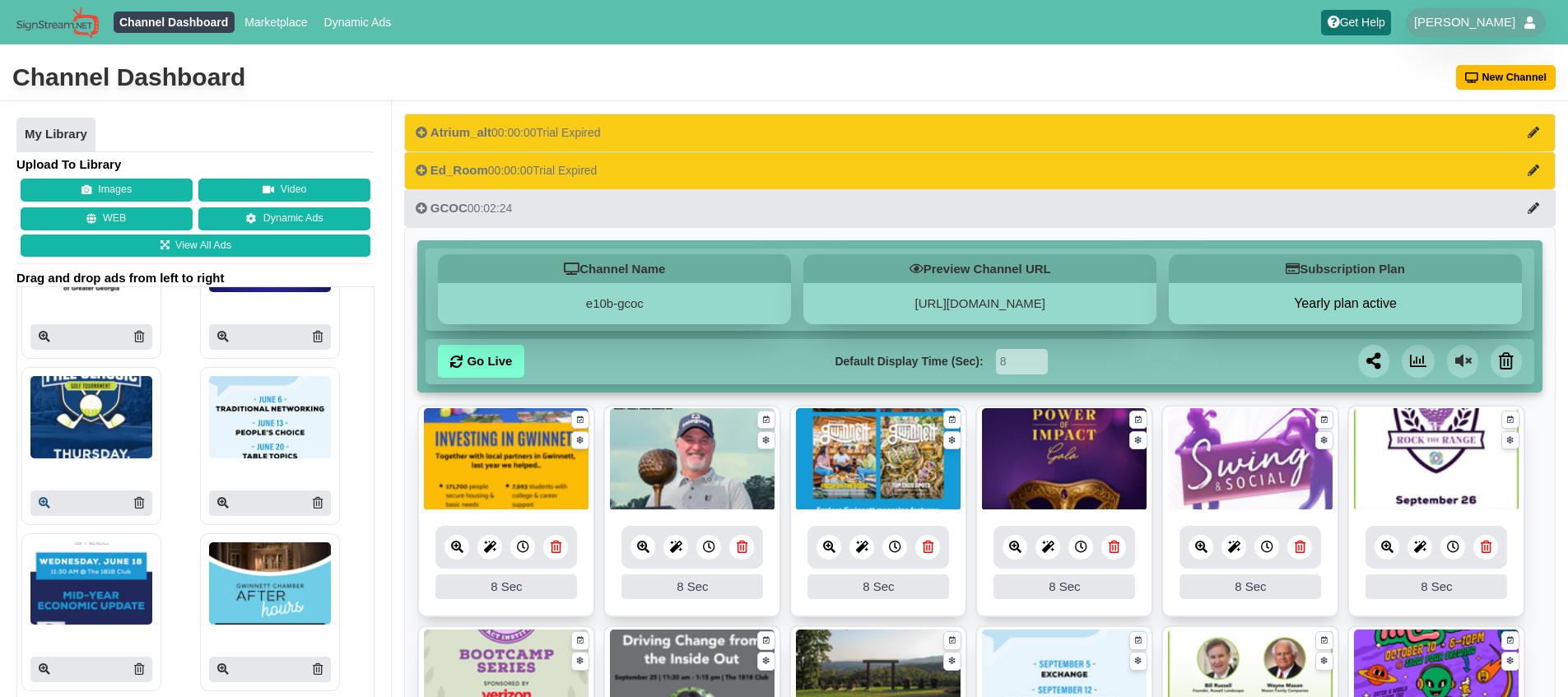
click at [45, 509] on link at bounding box center [45, 503] width 12 height 17
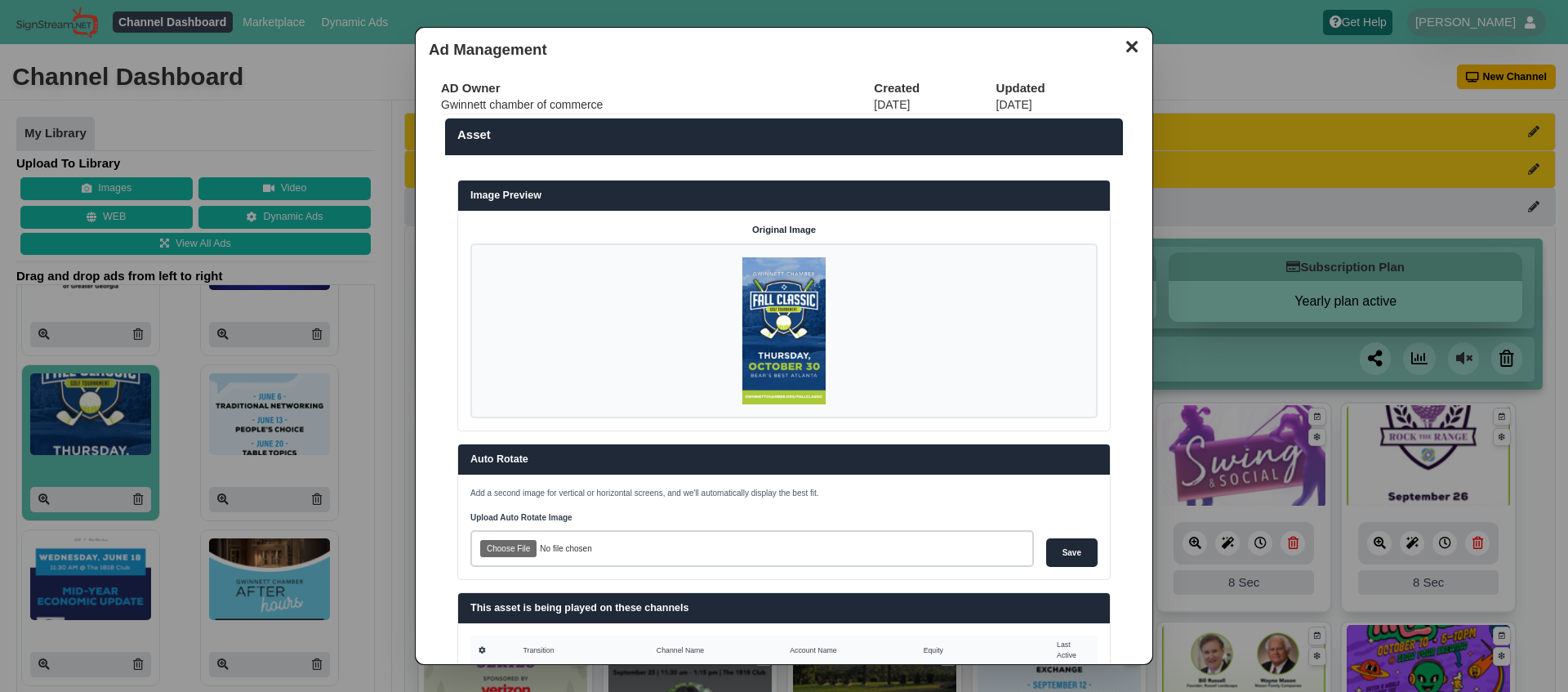
click at [1117, 45] on button "✕" at bounding box center [1131, 45] width 32 height 24
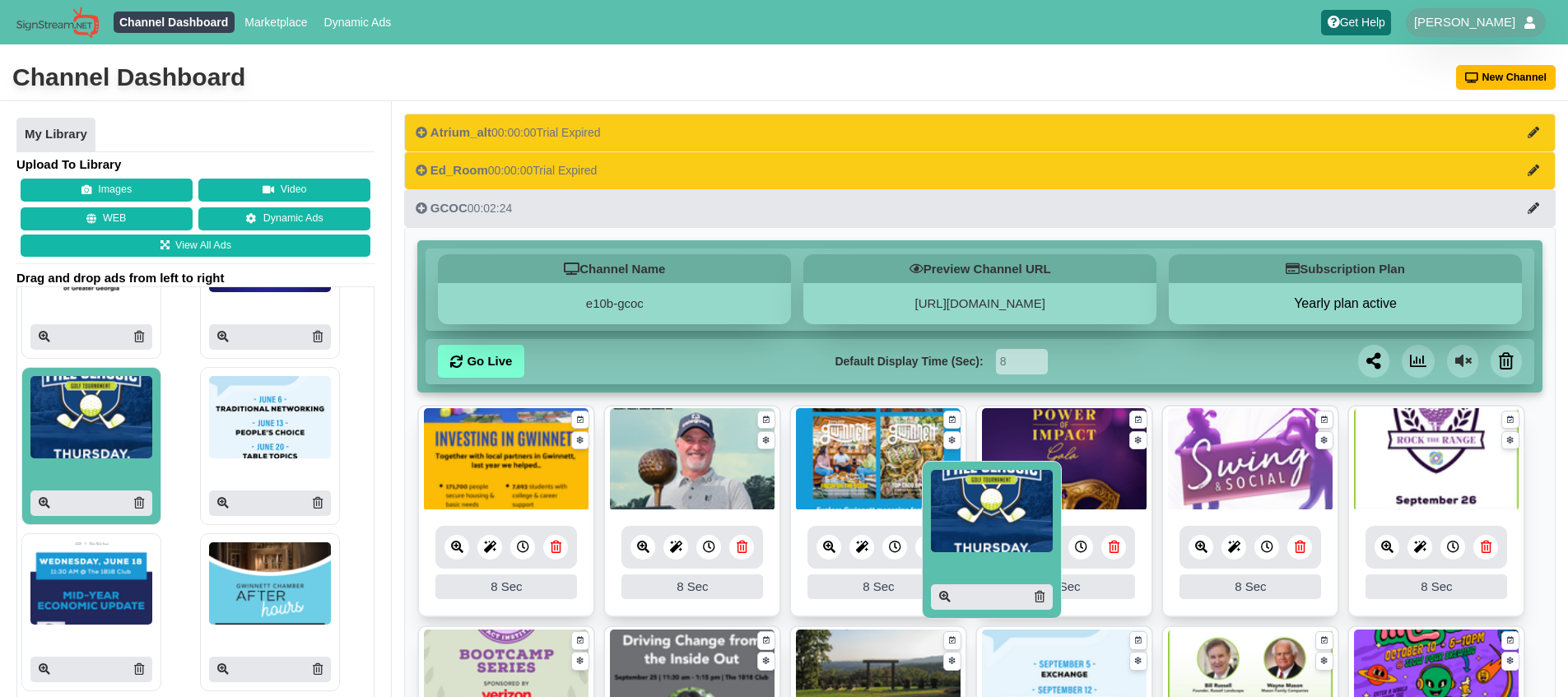
drag, startPoint x: 194, startPoint y: 426, endPoint x: 1029, endPoint y: 514, distance: 839.6
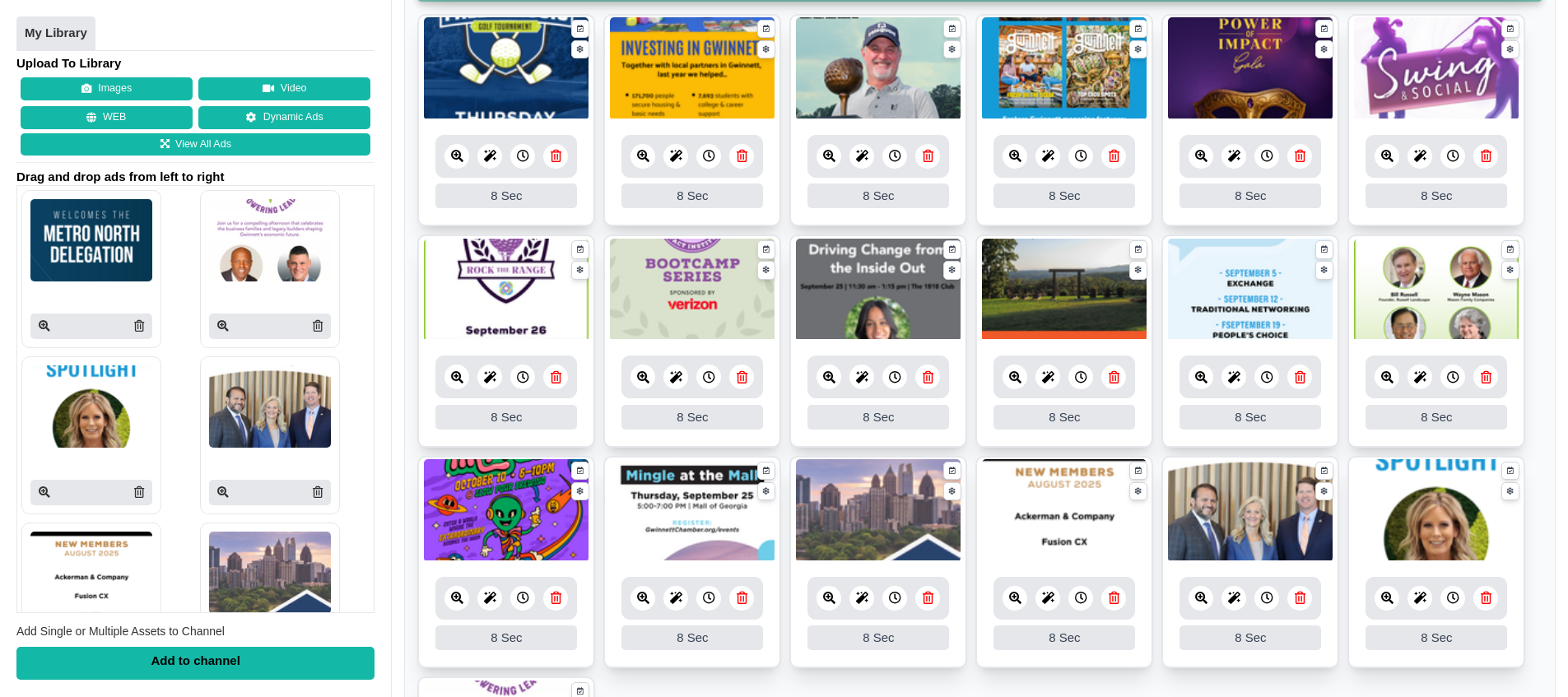
scroll to position [730, 0]
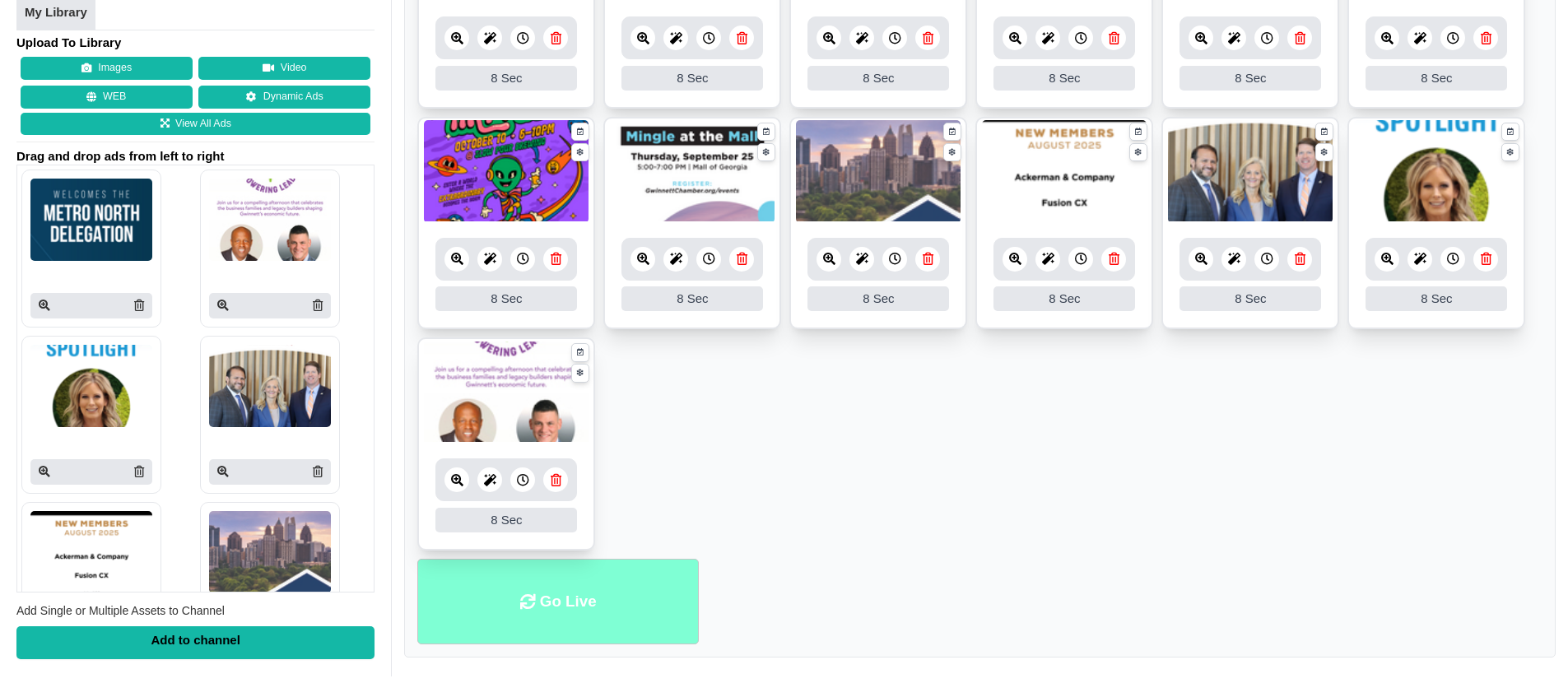
click at [571, 593] on li "Go Live" at bounding box center [557, 602] width 281 height 87
